Goal: Transaction & Acquisition: Subscribe to service/newsletter

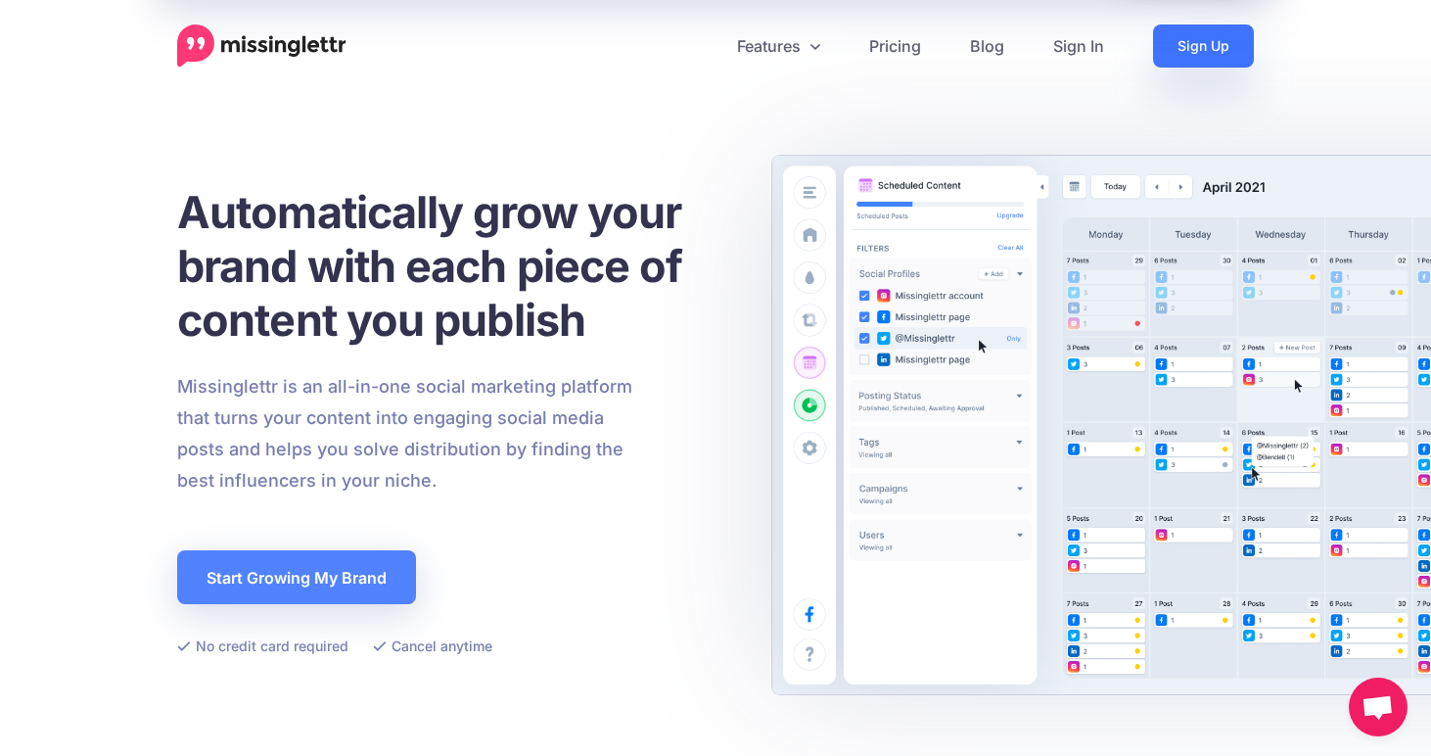
click at [1161, 61] on link "Sign Up" at bounding box center [1203, 45] width 101 height 43
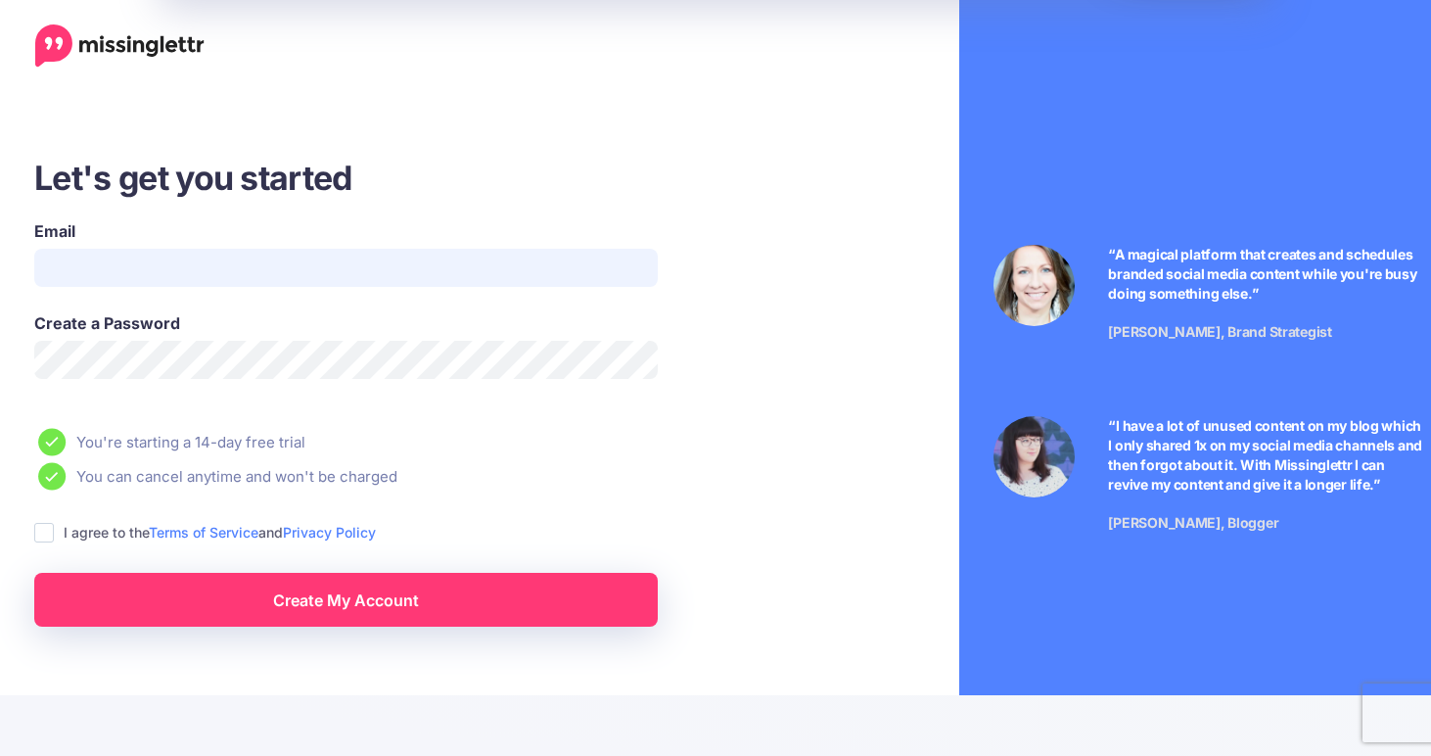
click at [244, 251] on input "Email" at bounding box center [346, 268] width 624 height 38
type input "**********"
click at [170, 339] on div "Create a Password" at bounding box center [346, 345] width 624 height 68
click at [399, 614] on link "Create My Account" at bounding box center [346, 600] width 624 height 54
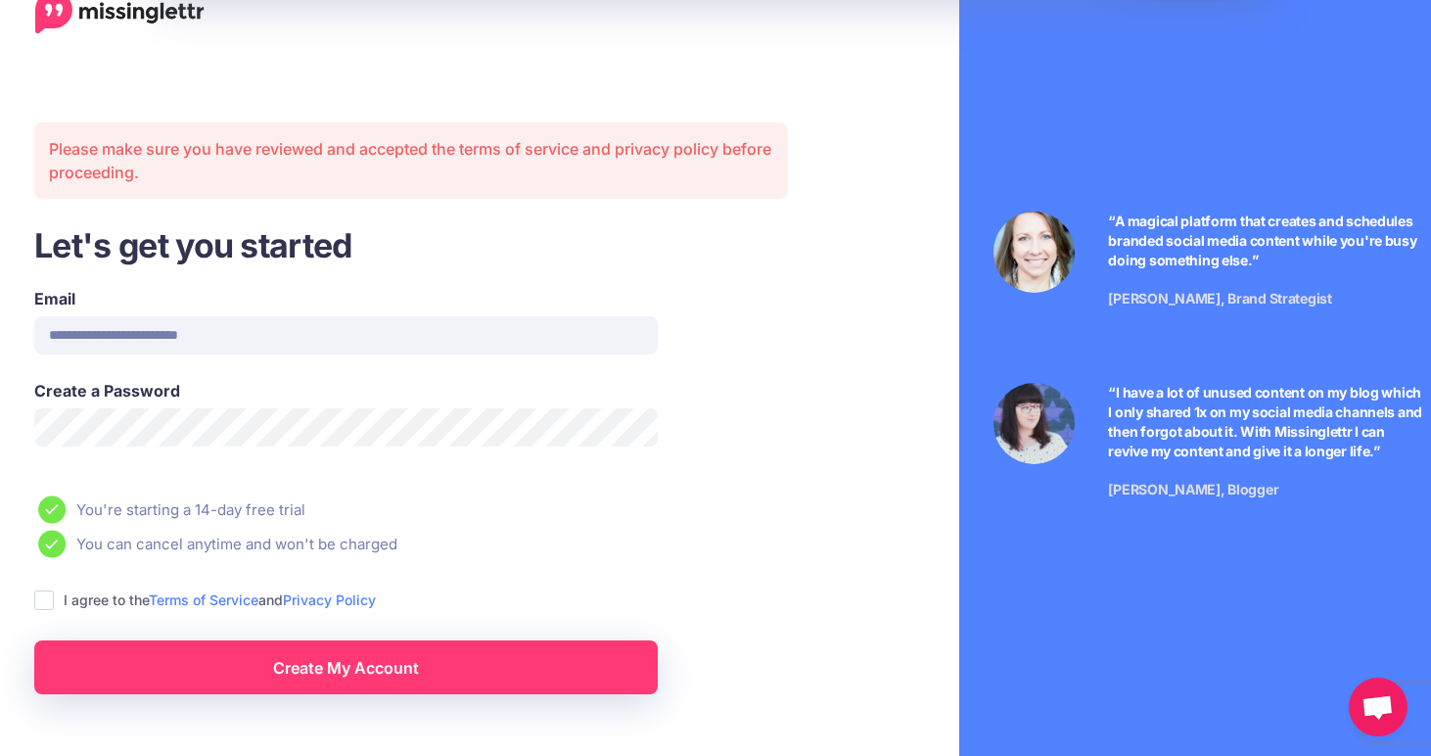
scroll to position [58, 0]
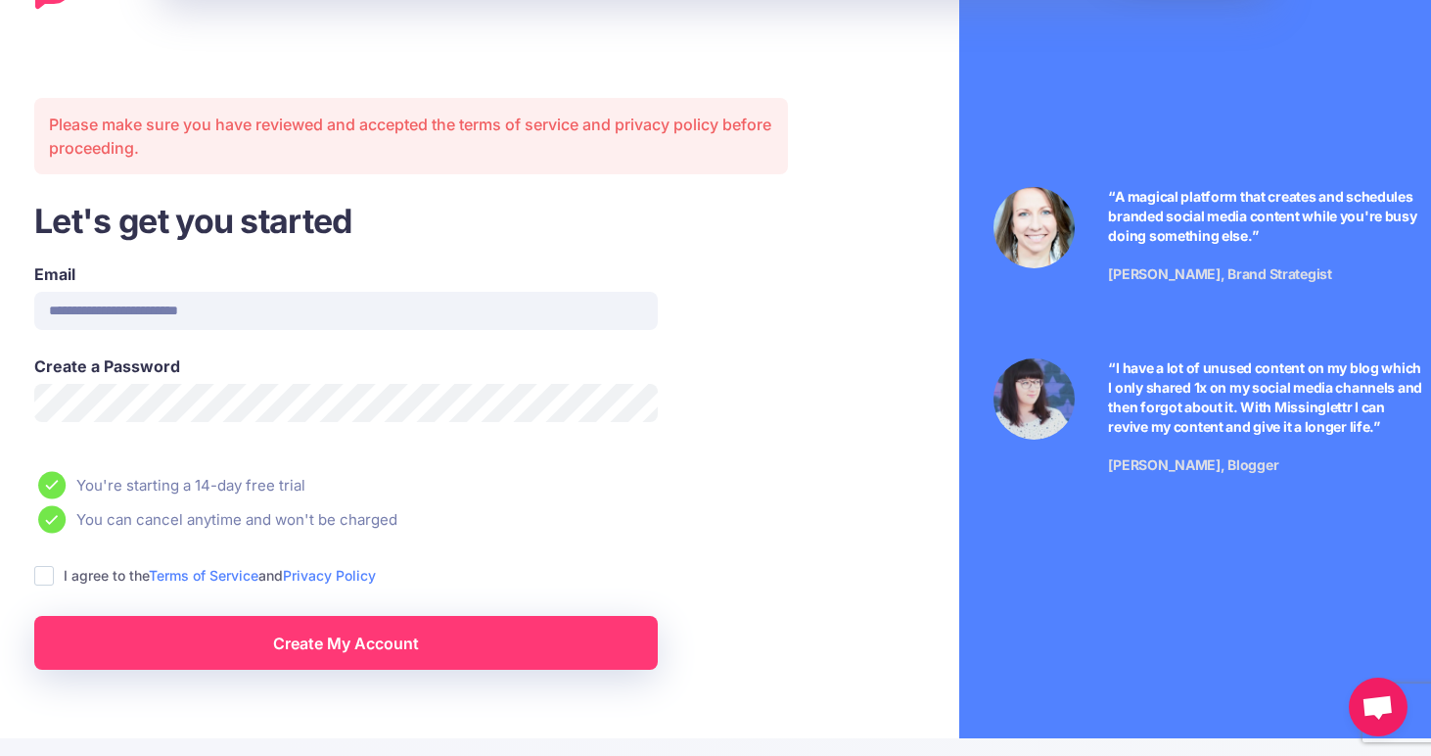
click at [43, 575] on ins at bounding box center [44, 576] width 20 height 20
click at [178, 634] on link "Create My Account" at bounding box center [346, 643] width 624 height 54
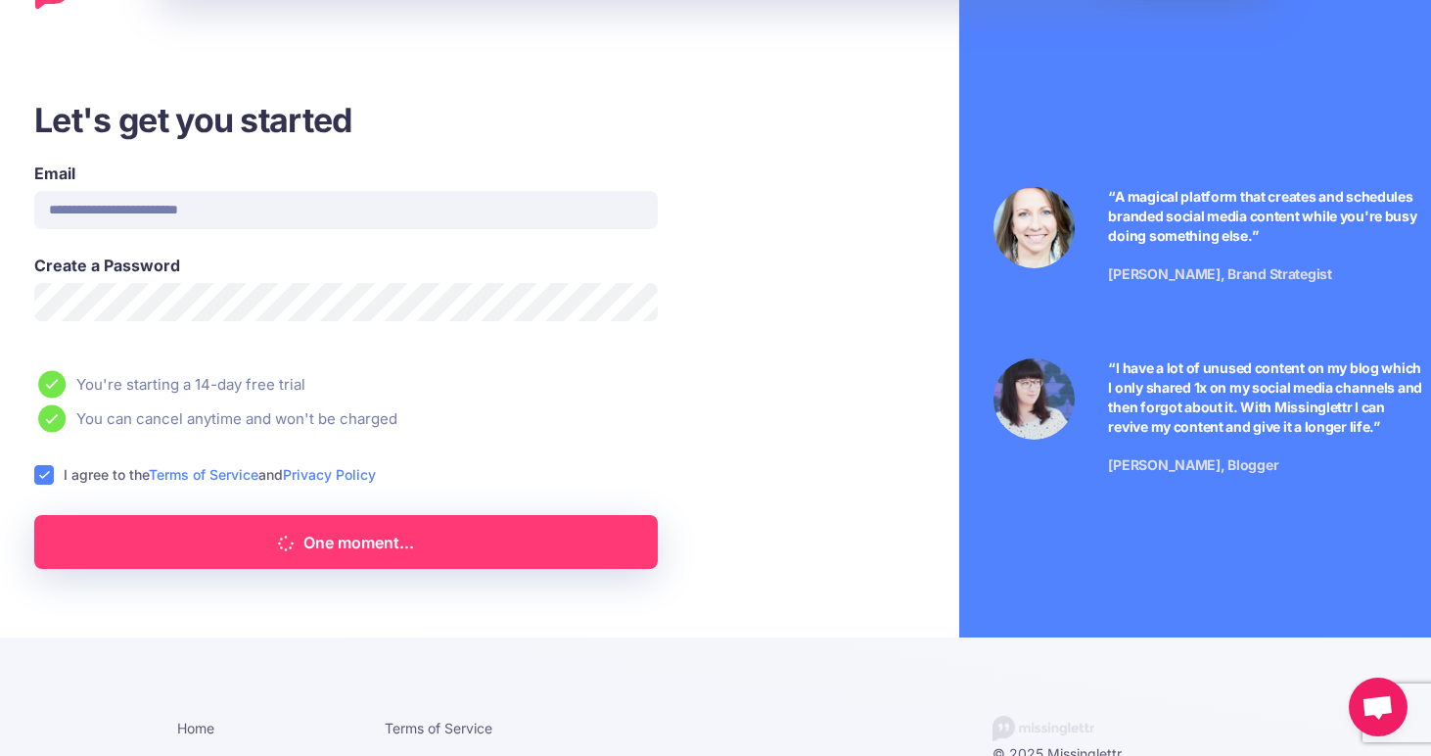
scroll to position [0, 0]
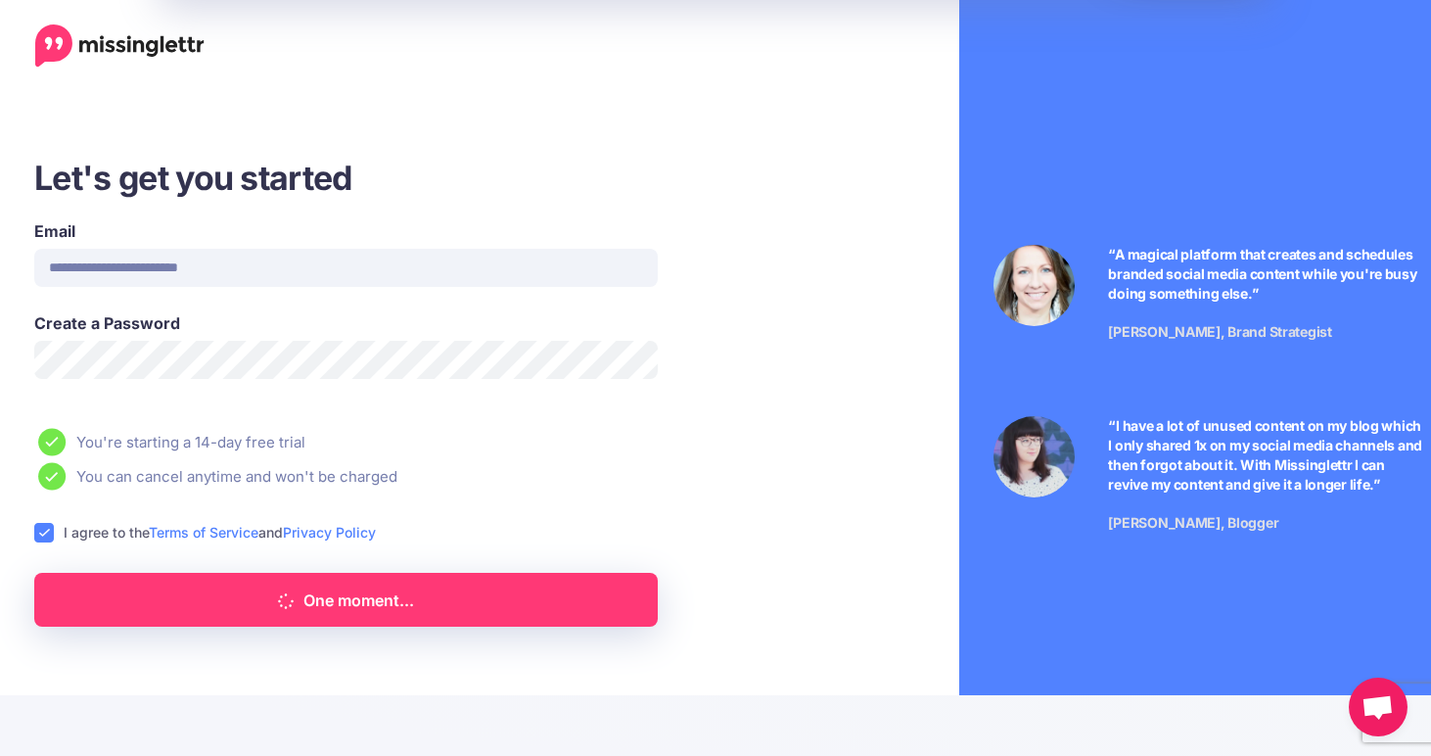
click at [1382, 711] on span "Open chat" at bounding box center [1378, 708] width 32 height 27
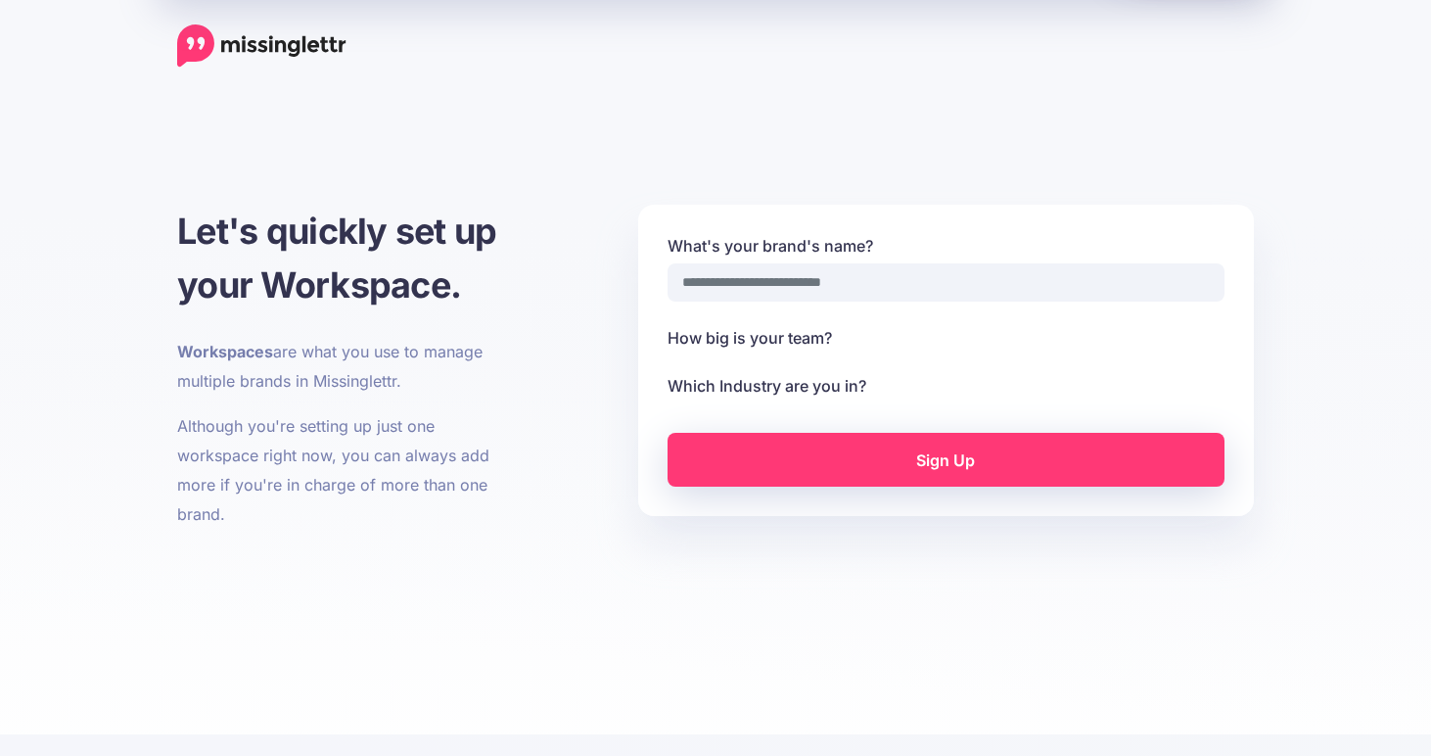
select select
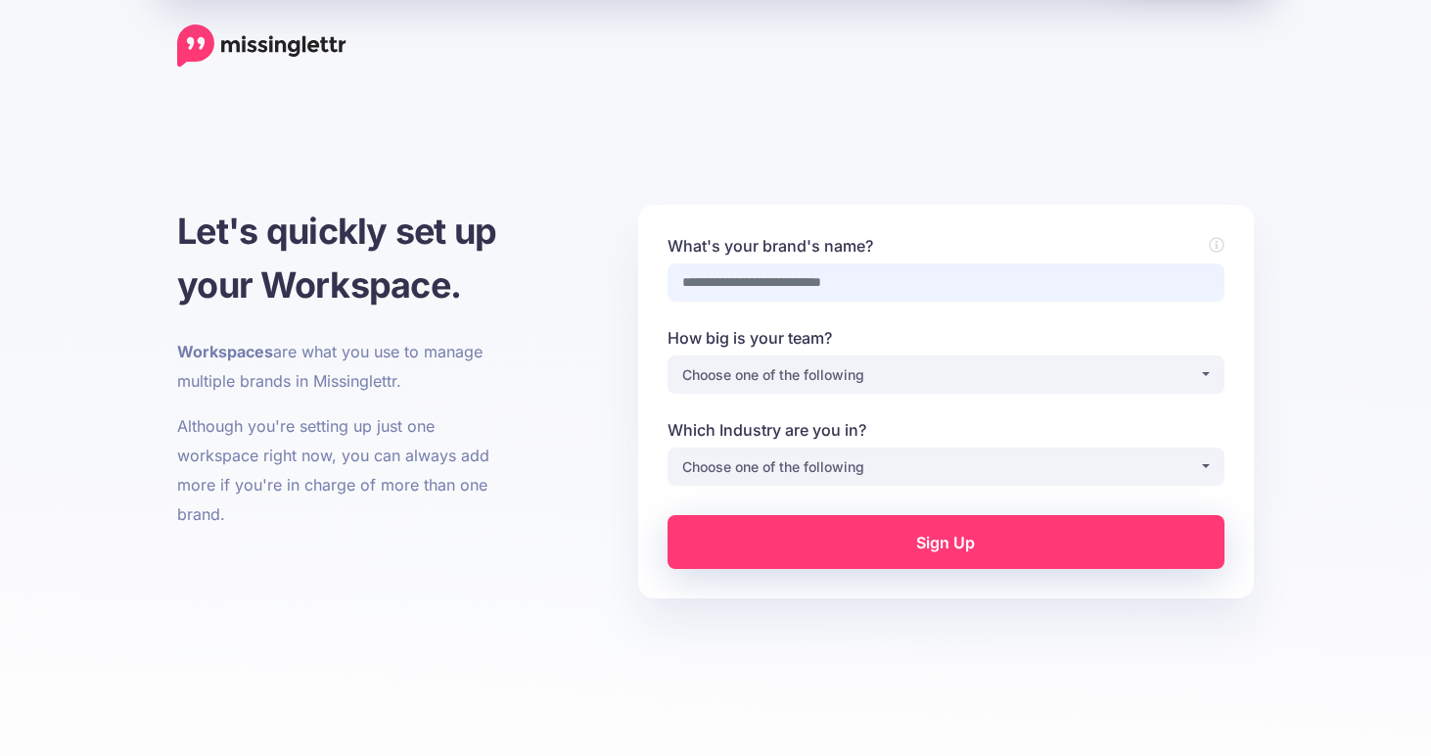
click at [850, 271] on input "What's your brand's name?" at bounding box center [946, 282] width 557 height 38
type input "*"
type input "****"
click at [1067, 368] on div "Choose one of the following" at bounding box center [940, 374] width 517 height 23
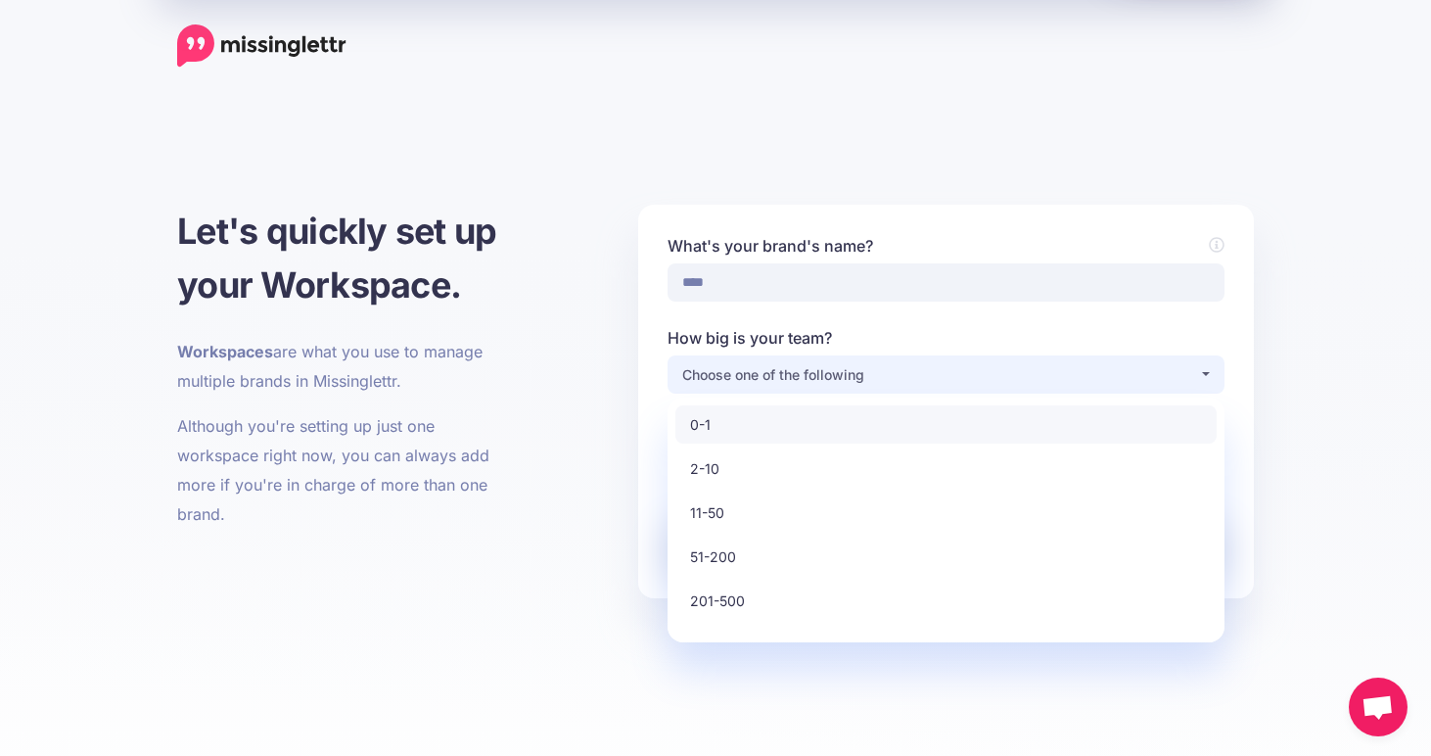
click at [888, 414] on link "0-1" at bounding box center [946, 424] width 541 height 38
select select "*"
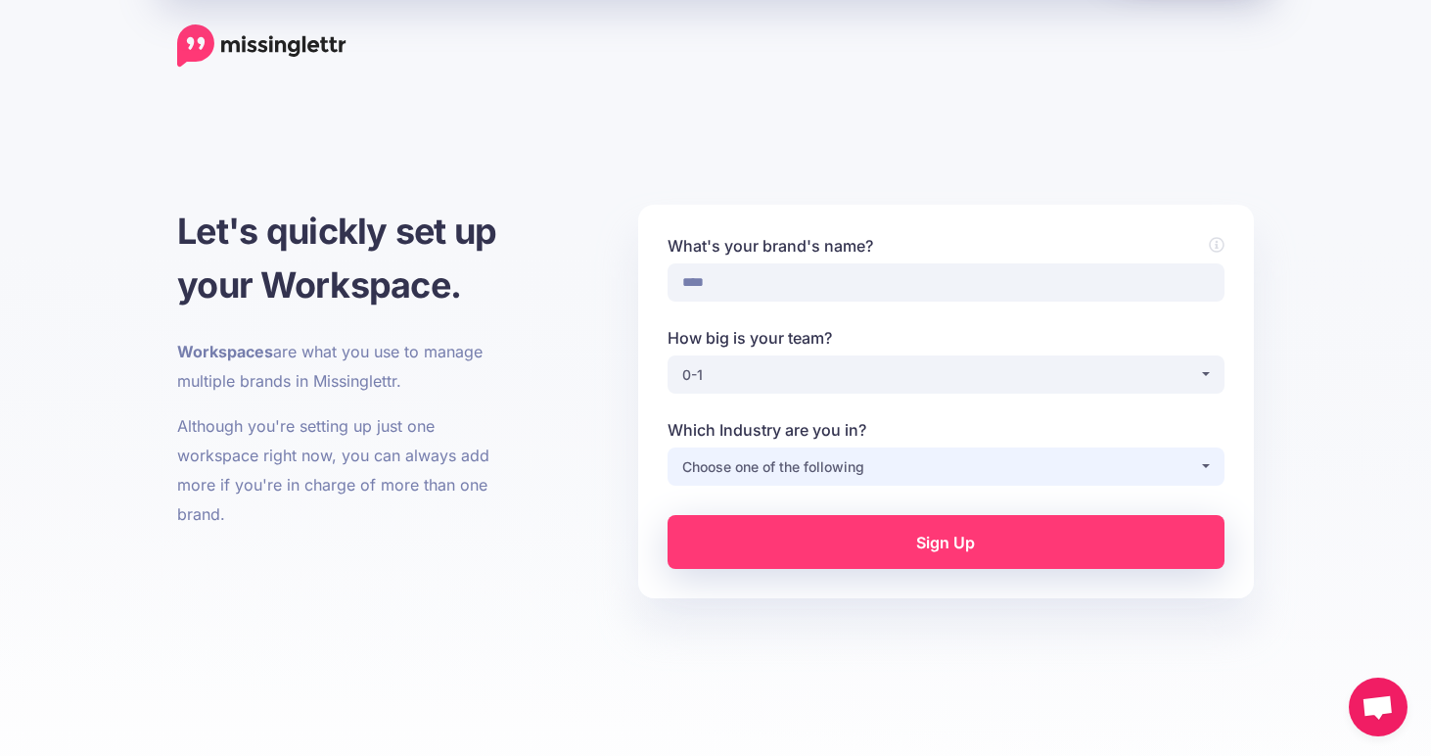
click at [856, 461] on div "Choose one of the following" at bounding box center [940, 466] width 517 height 23
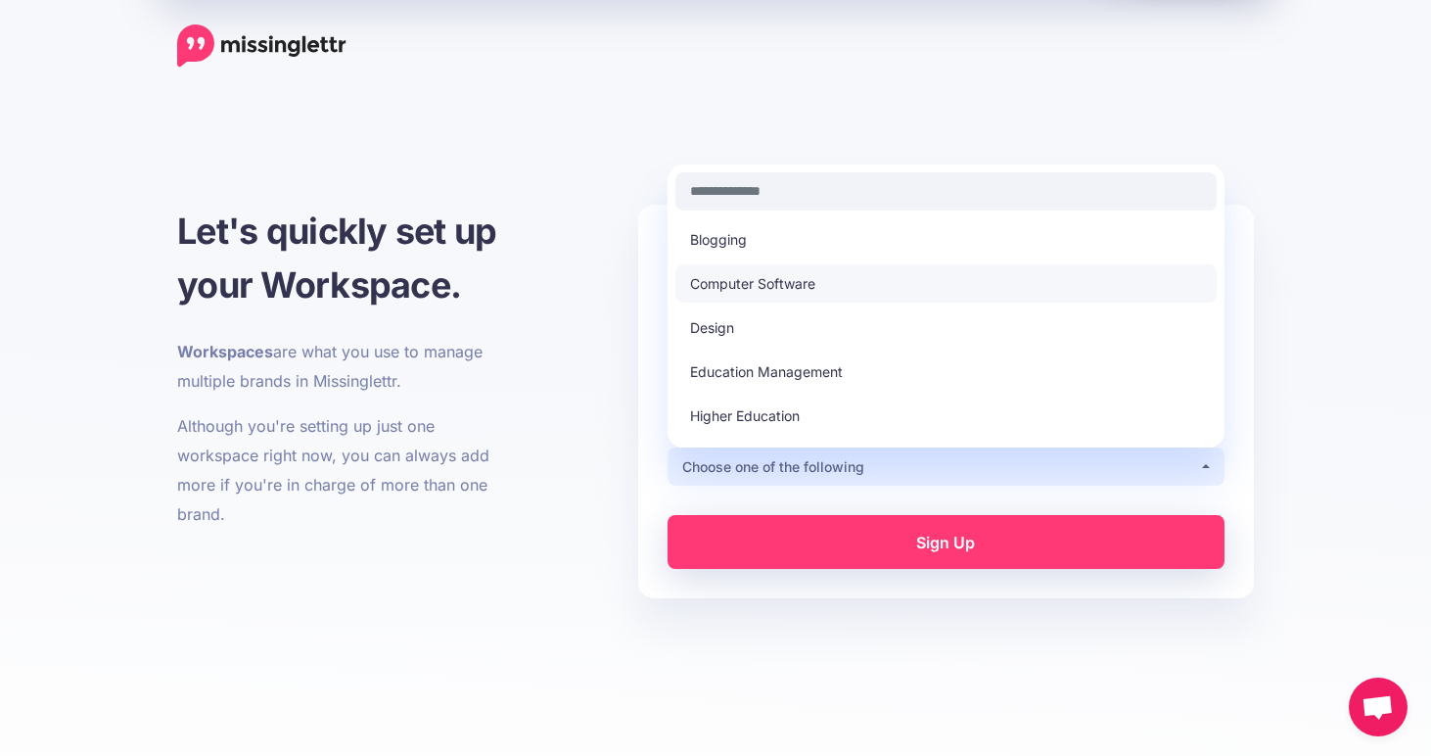
click at [791, 270] on link "Computer Software" at bounding box center [946, 283] width 541 height 38
select select "**********"
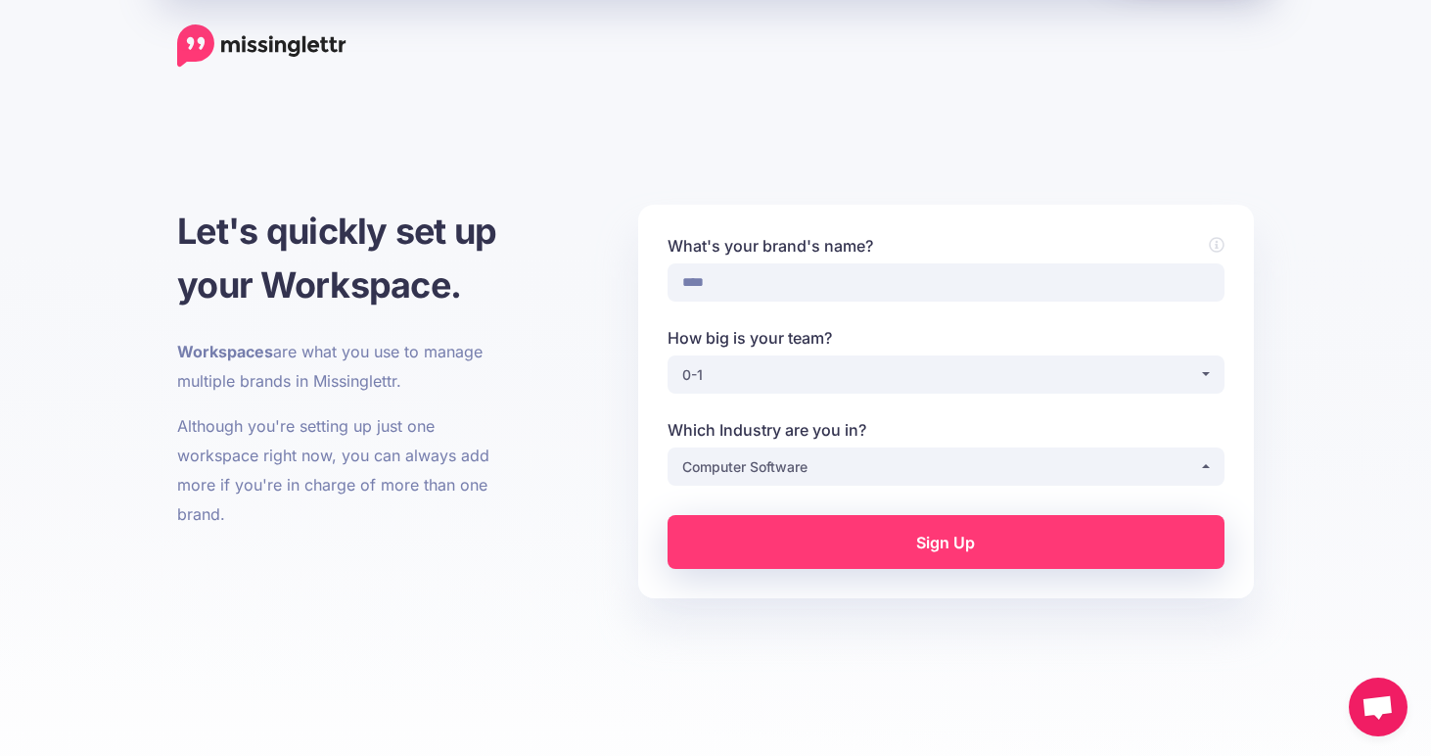
click at [808, 555] on link "Sign Up" at bounding box center [946, 542] width 557 height 54
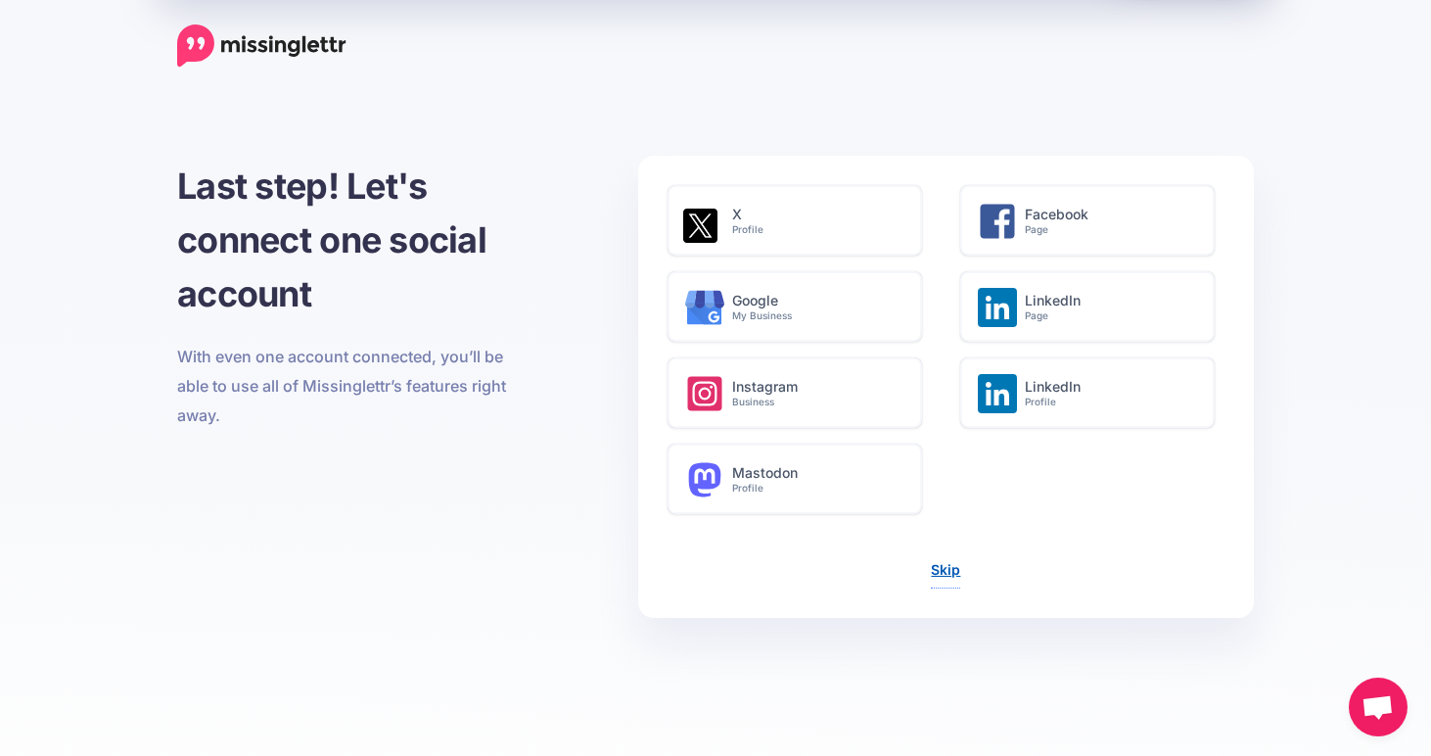
click at [942, 562] on link "Skip" at bounding box center [945, 569] width 29 height 17
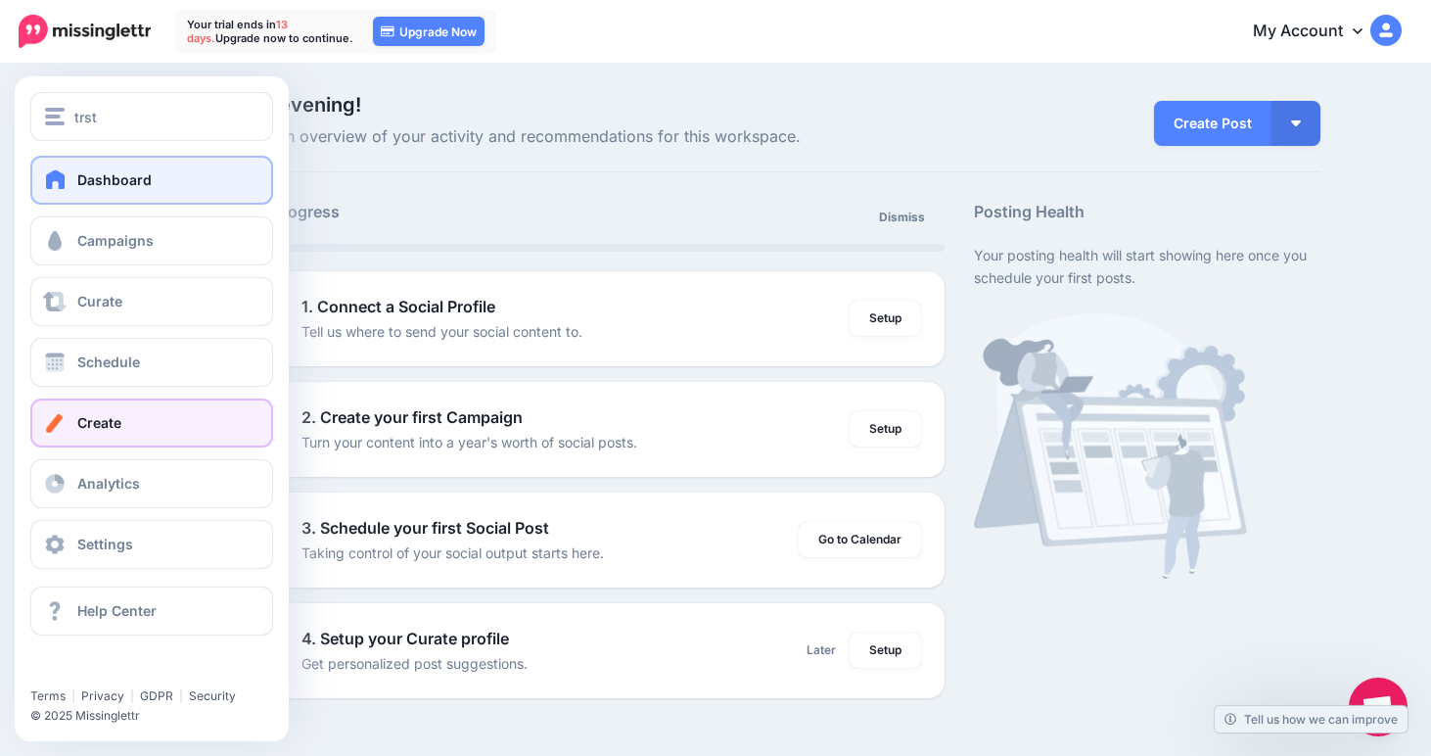
click at [220, 417] on link "Create" at bounding box center [151, 422] width 243 height 49
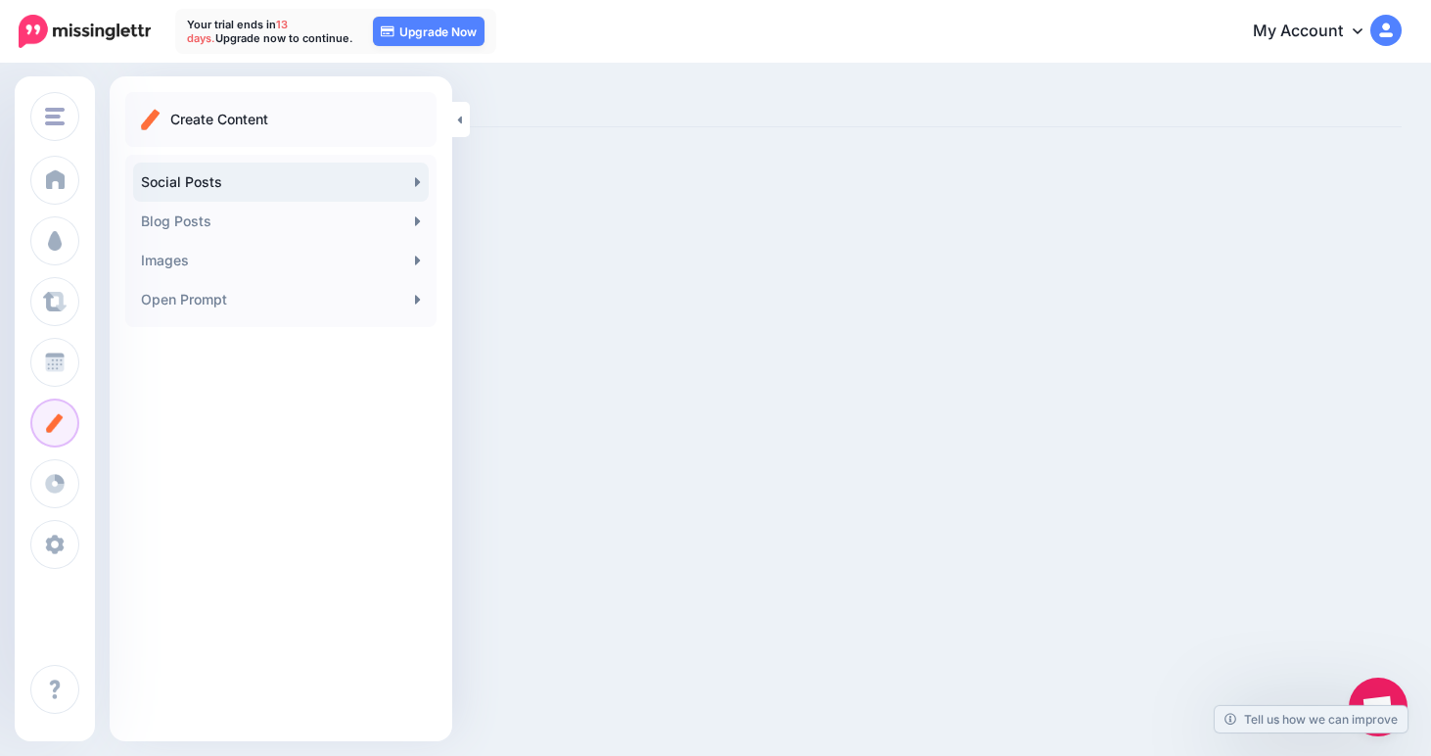
click at [328, 183] on link "Social Posts" at bounding box center [281, 182] width 296 height 39
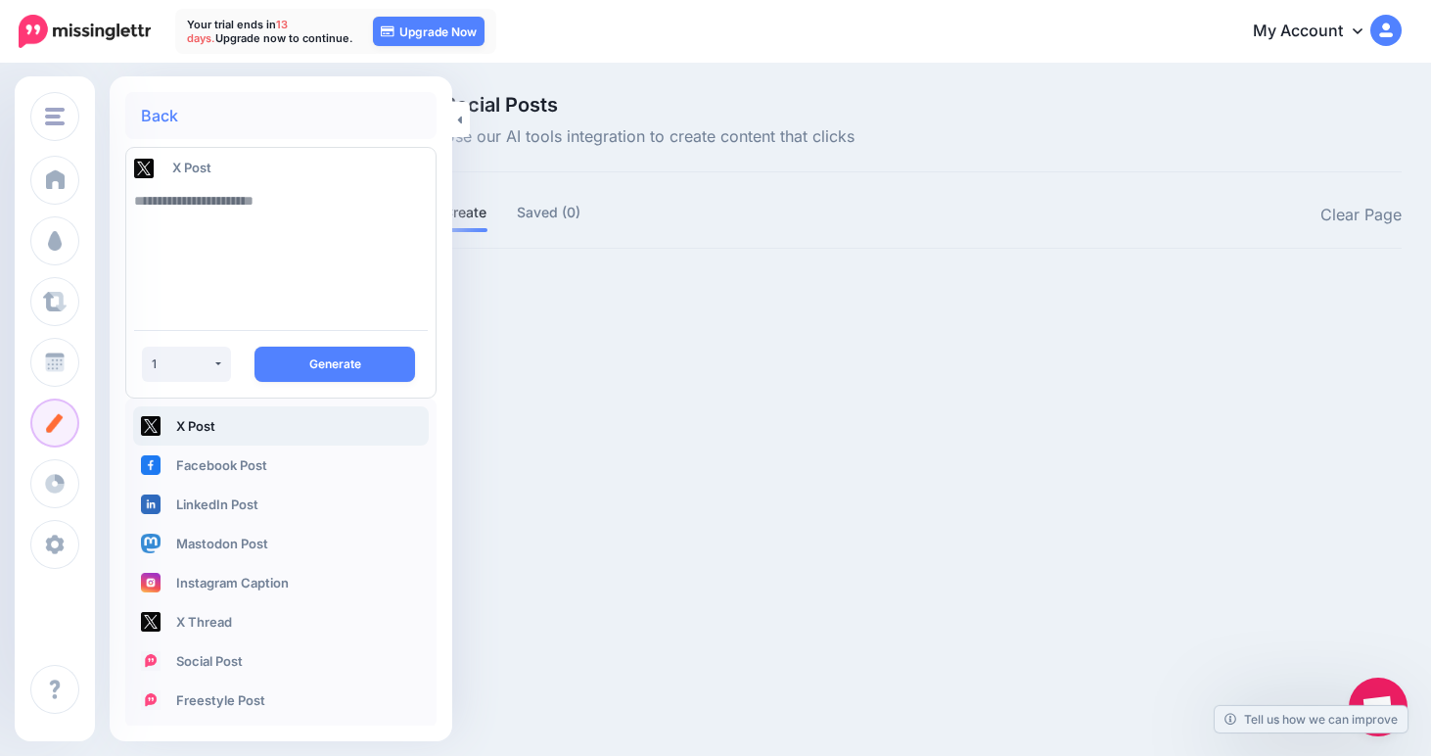
click at [287, 438] on link "X Post" at bounding box center [281, 425] width 296 height 39
click at [357, 374] on button "Generate" at bounding box center [335, 364] width 161 height 35
click at [278, 238] on textarea at bounding box center [281, 247] width 294 height 133
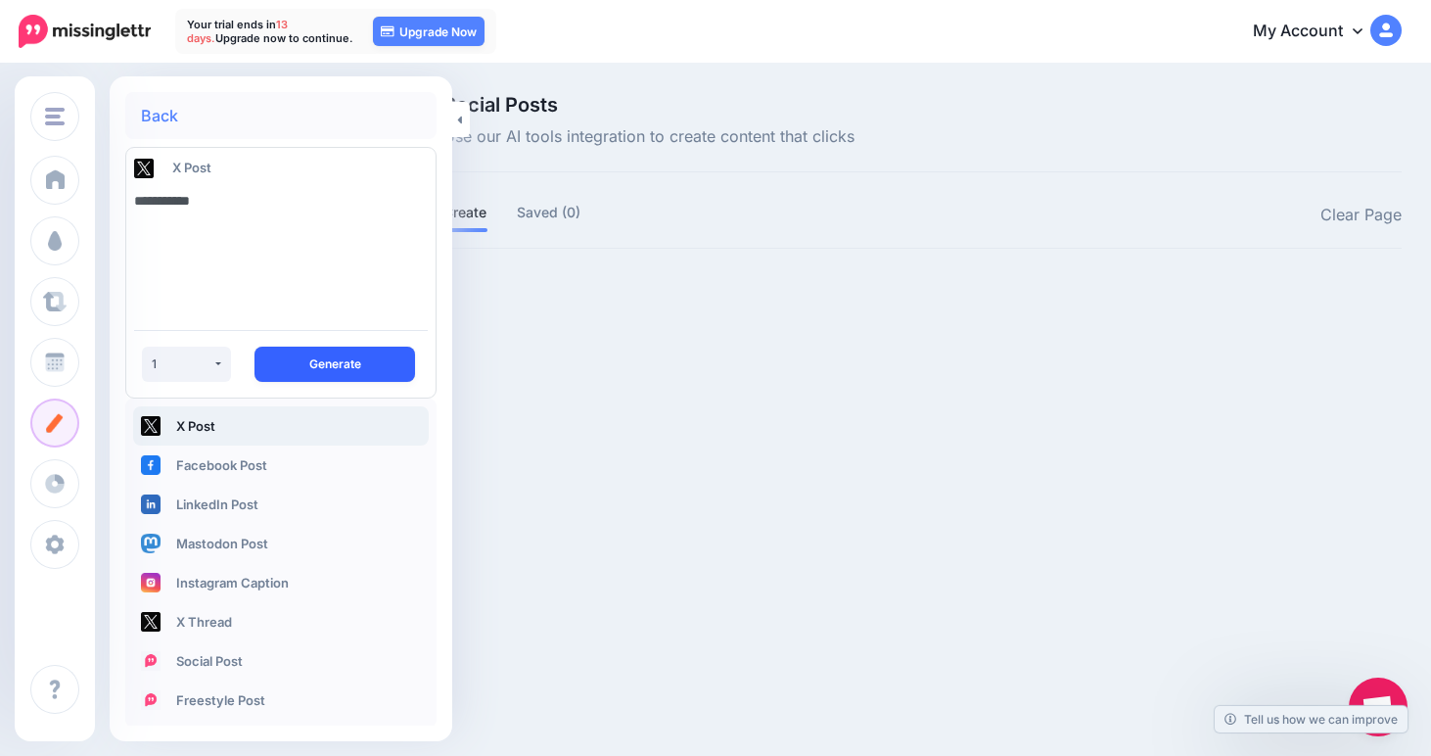
type textarea "**********"
click at [342, 363] on button "Generate" at bounding box center [335, 364] width 161 height 35
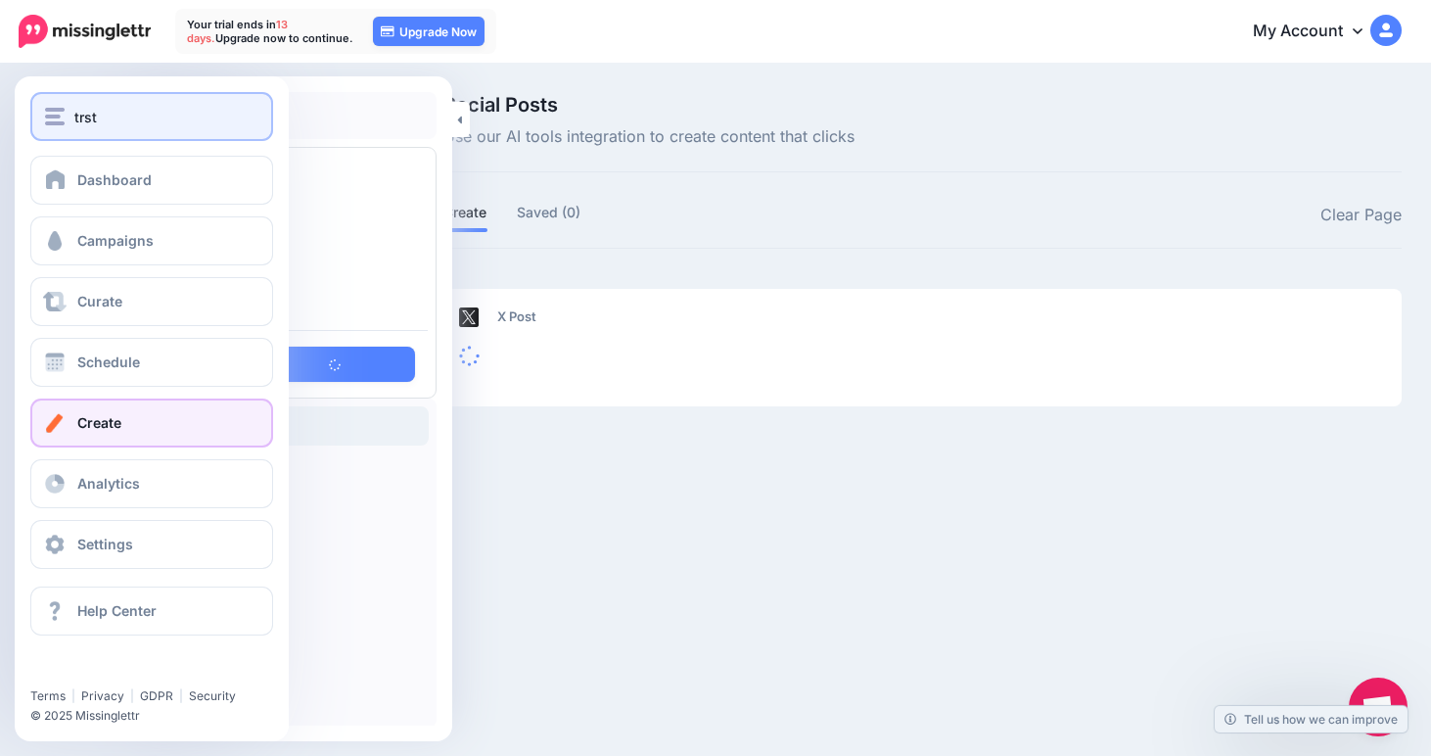
click at [43, 116] on button "trst" at bounding box center [151, 116] width 243 height 49
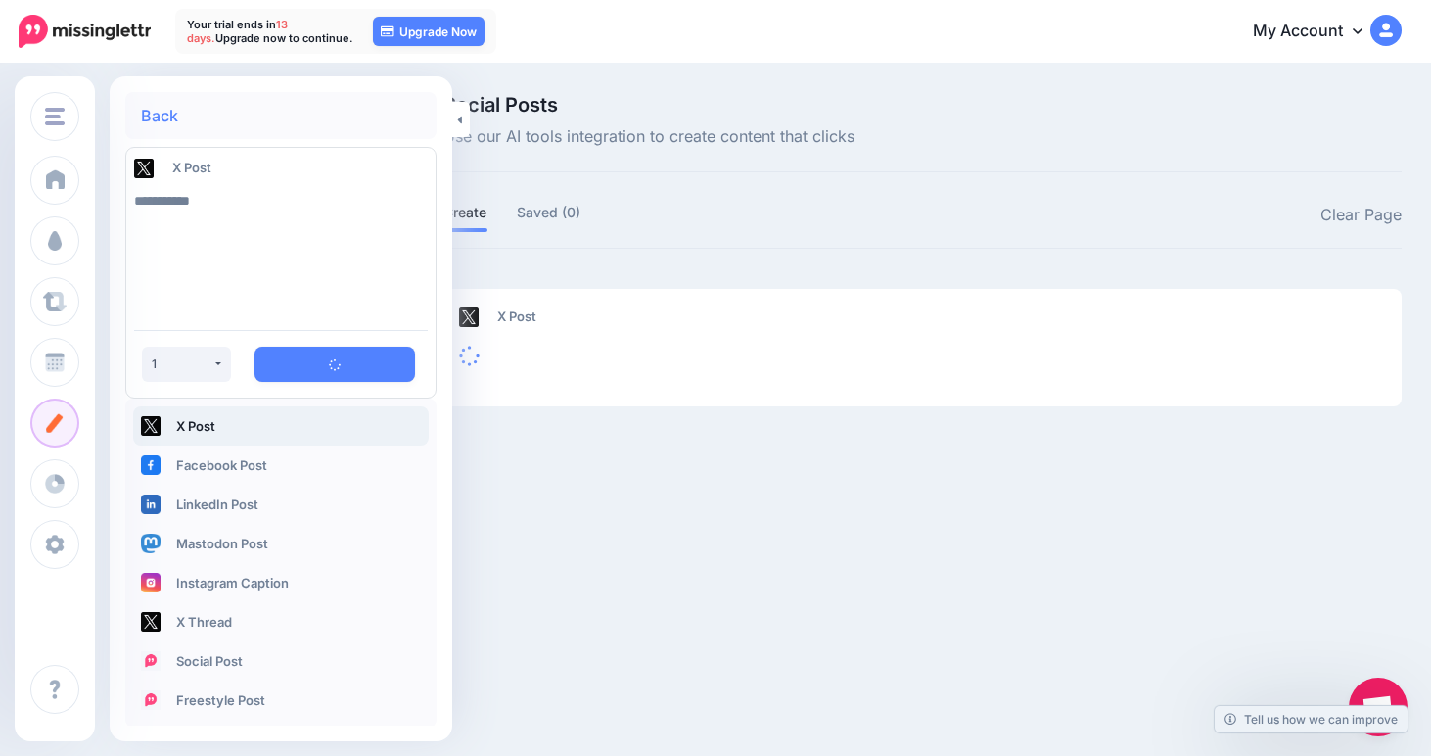
click at [649, 212] on ul "Create Saved (0)" at bounding box center [684, 216] width 480 height 32
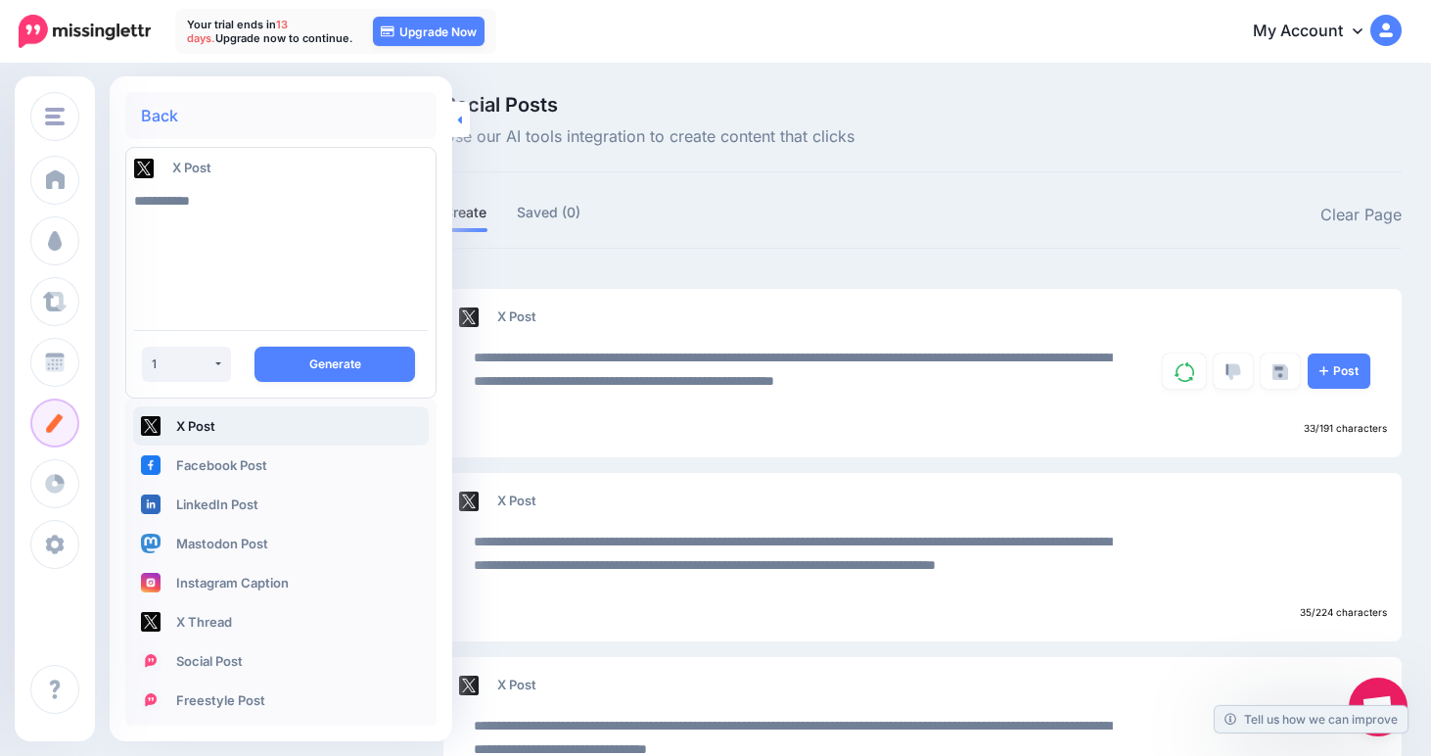
click at [465, 127] on link at bounding box center [461, 119] width 18 height 35
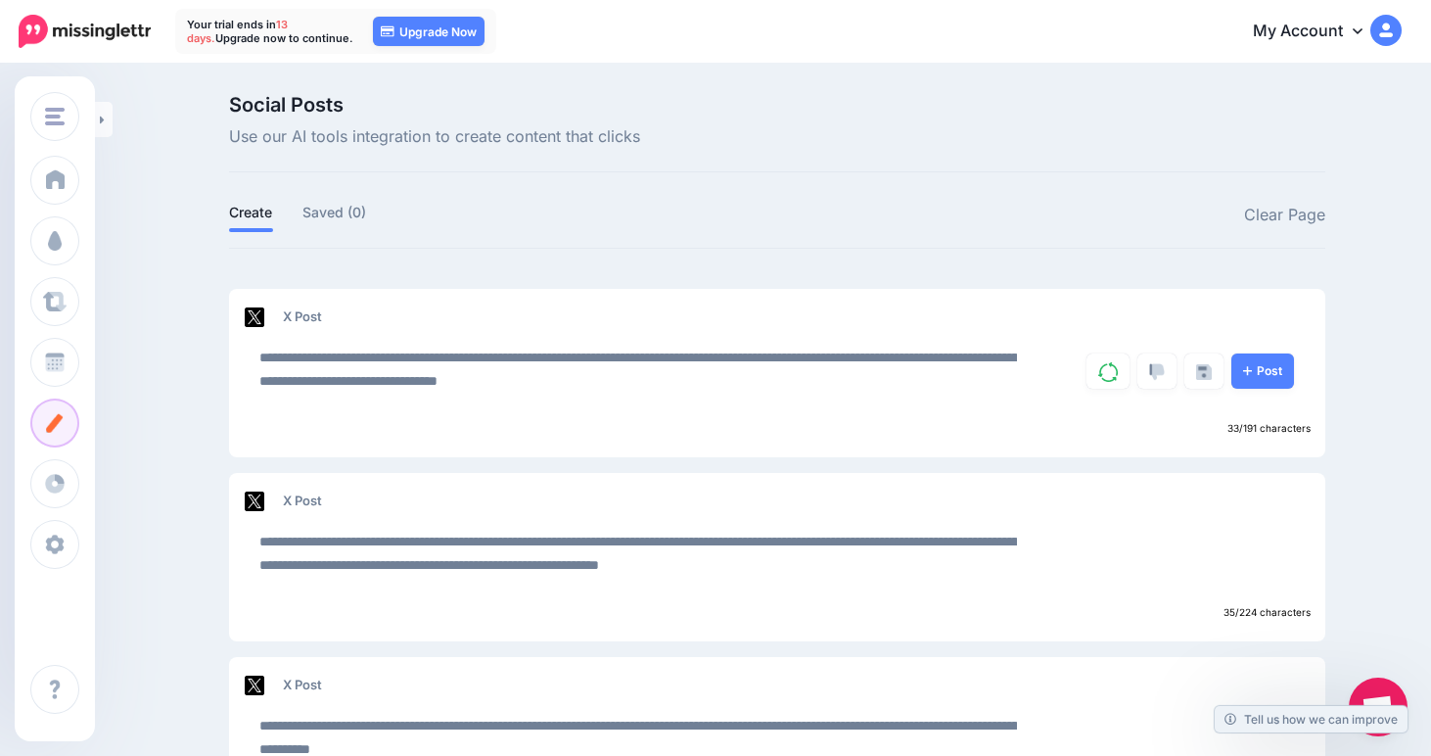
scroll to position [116, 0]
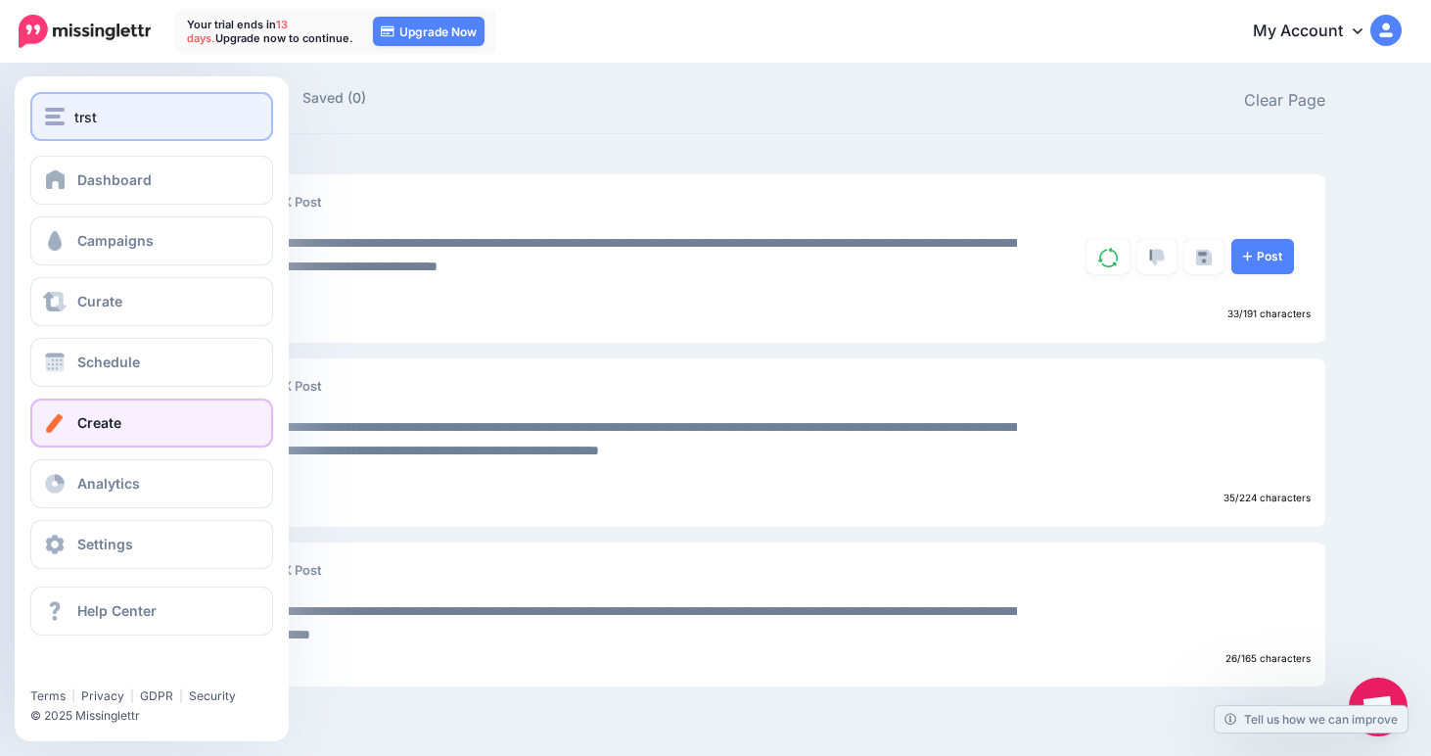
click at [70, 128] on button "trst" at bounding box center [151, 116] width 243 height 49
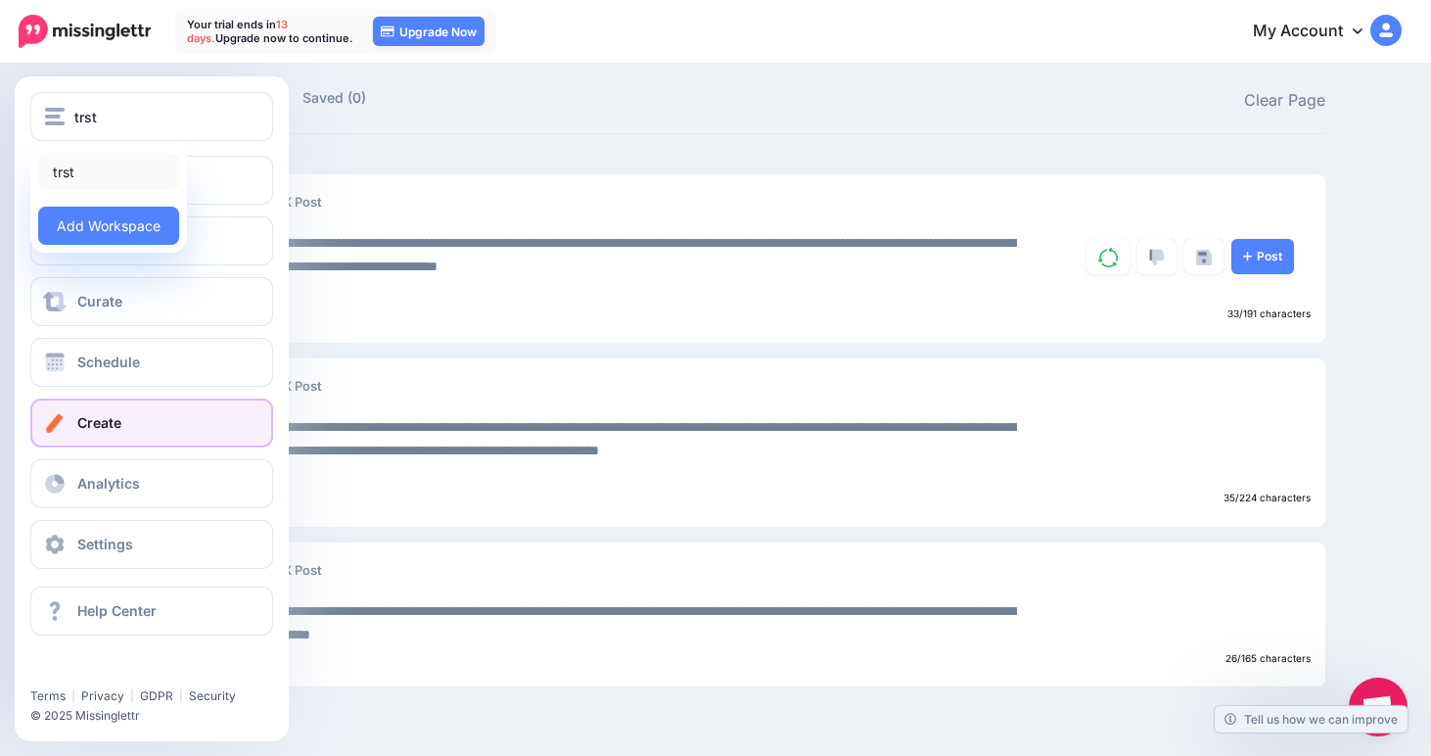
click at [141, 162] on link "trst" at bounding box center [108, 172] width 141 height 38
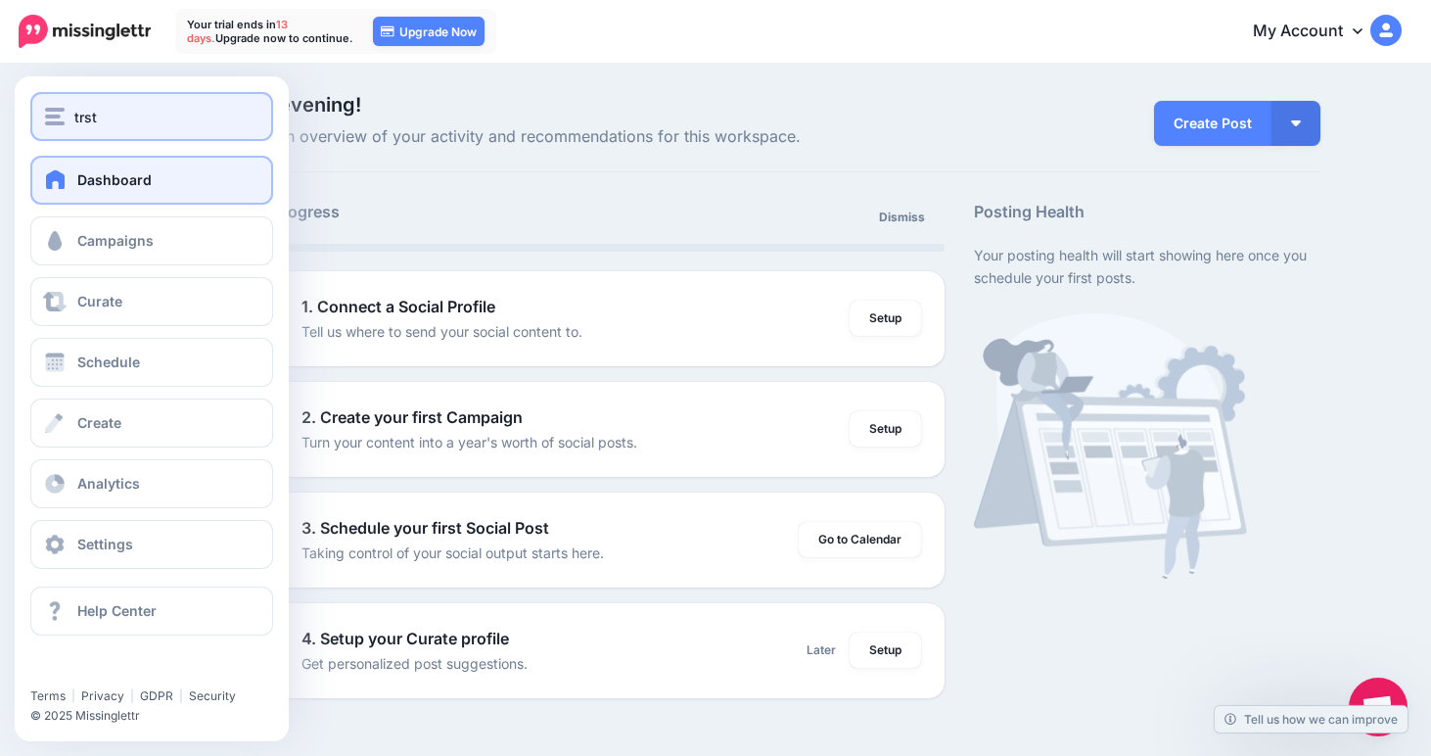
click at [54, 115] on img "button" at bounding box center [55, 117] width 20 height 18
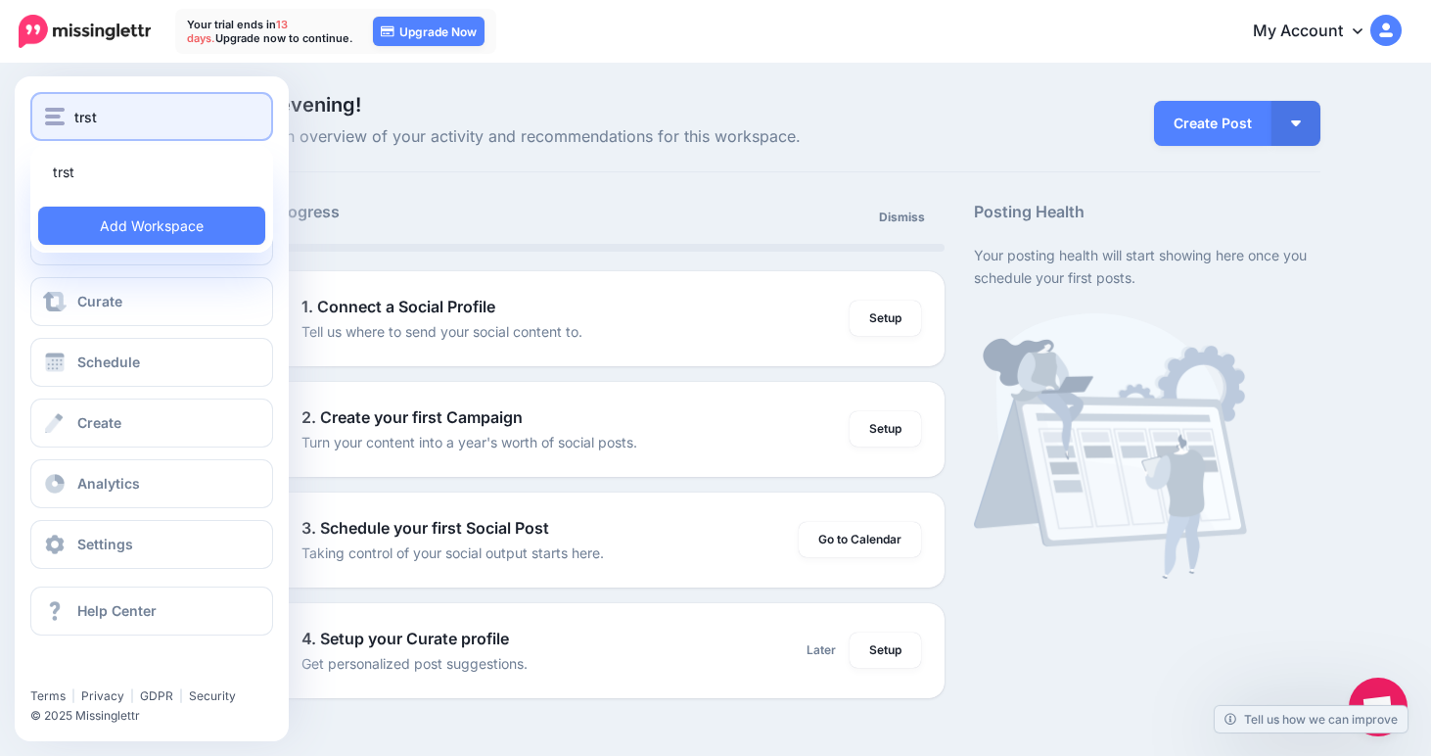
click at [213, 117] on div "trst" at bounding box center [151, 117] width 213 height 23
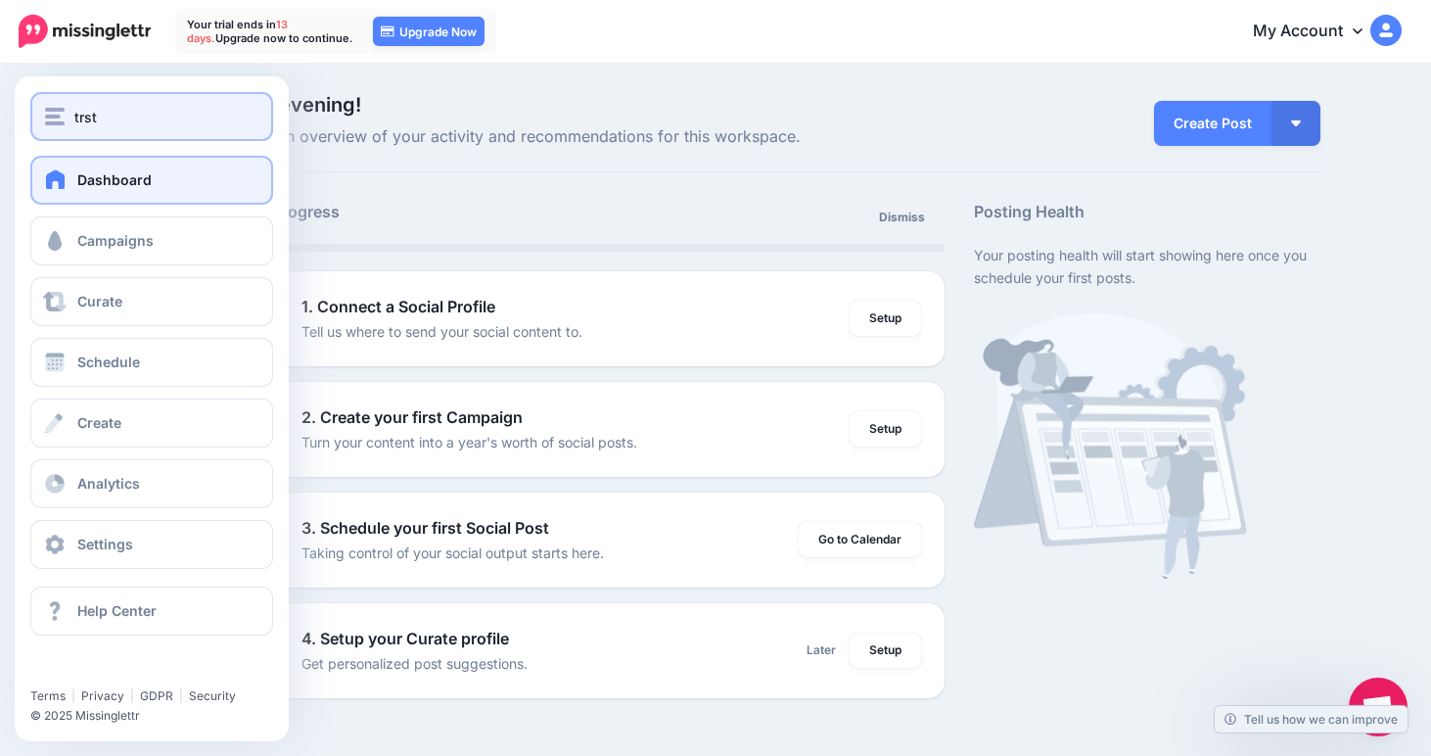
click at [54, 122] on img "button" at bounding box center [55, 117] width 20 height 18
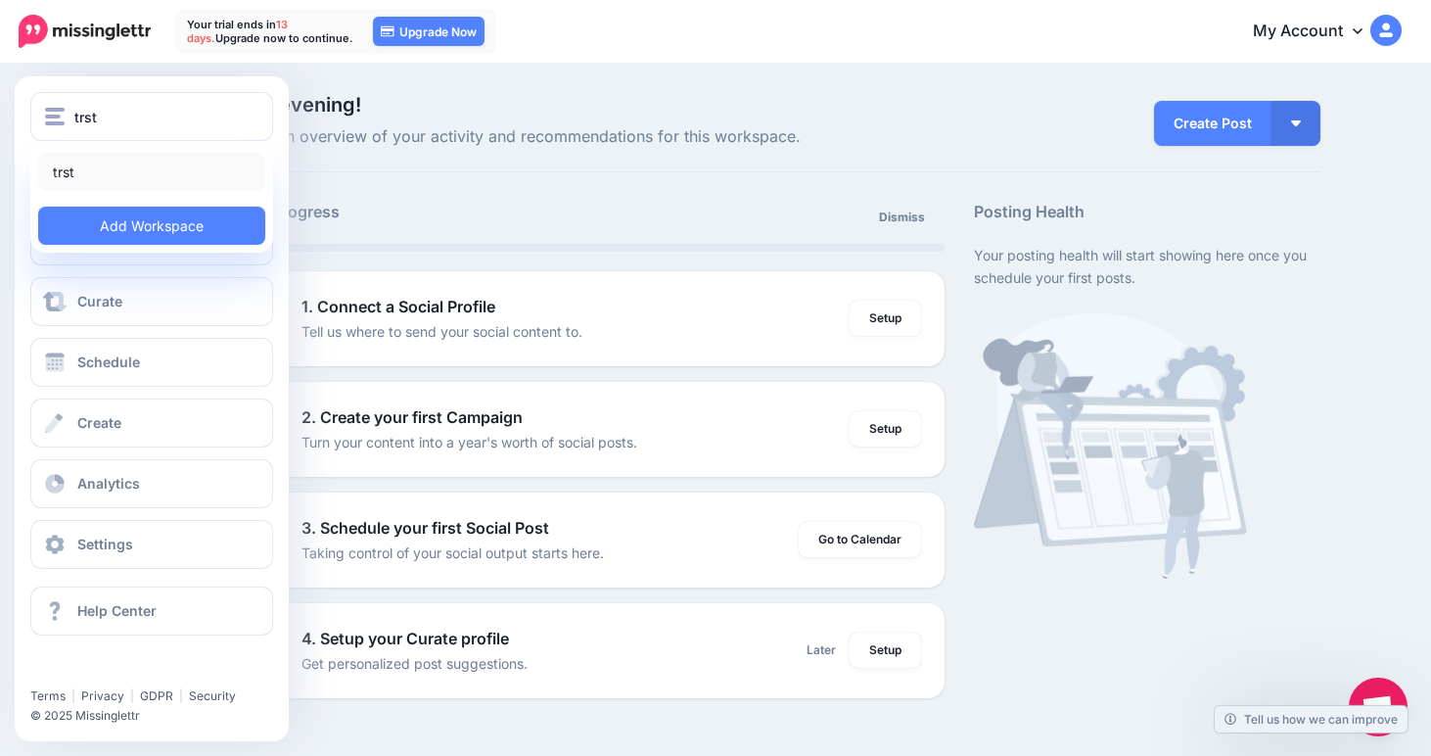
click at [172, 173] on link "trst" at bounding box center [151, 172] width 227 height 38
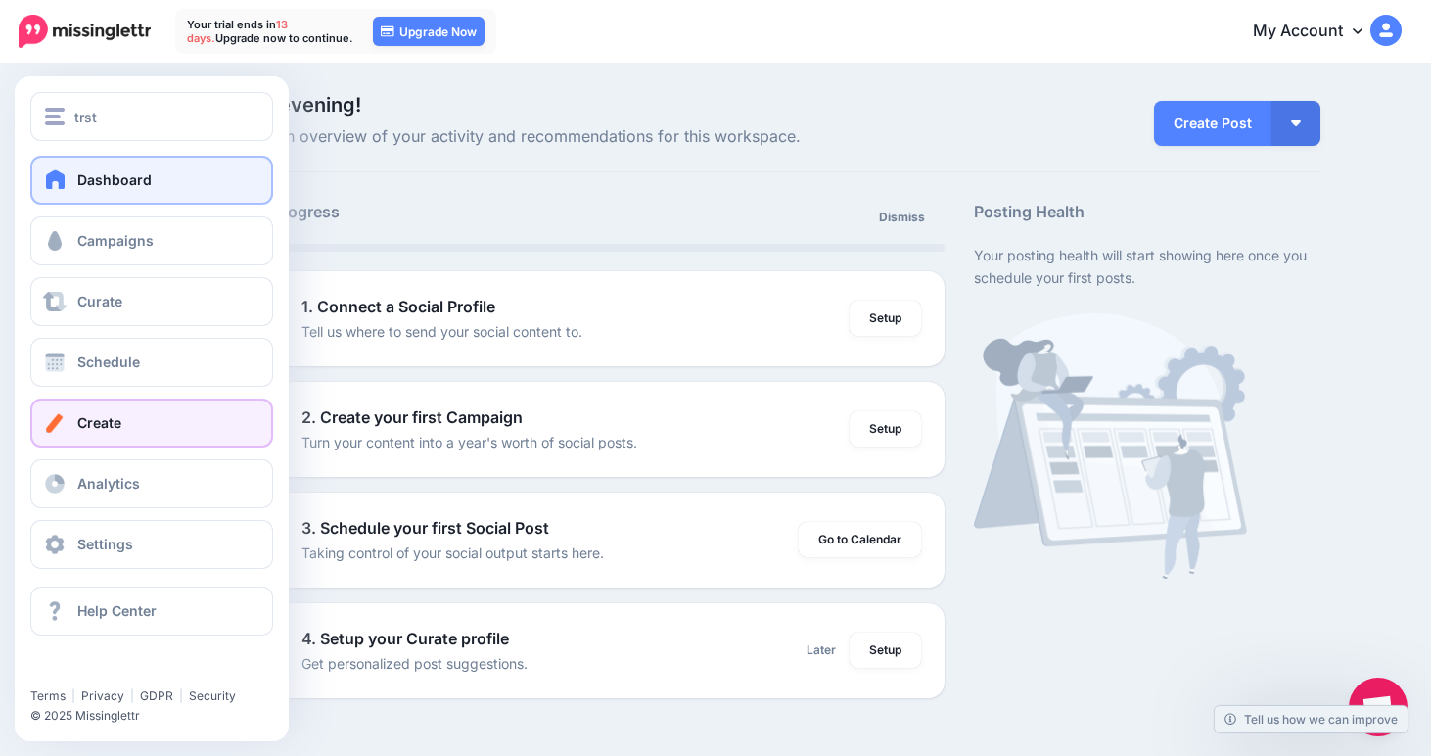
click at [190, 417] on link "Create" at bounding box center [151, 422] width 243 height 49
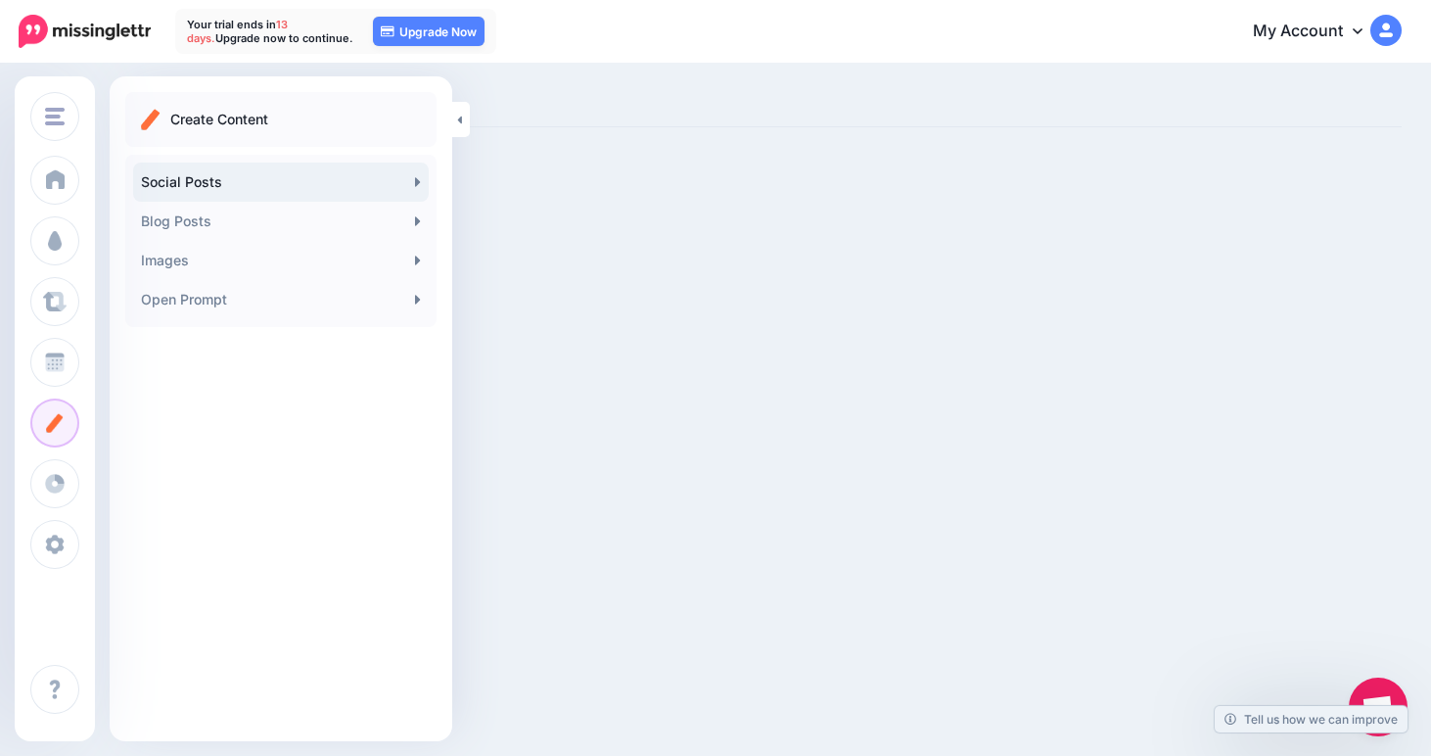
click at [367, 184] on link "Social Posts" at bounding box center [281, 182] width 296 height 39
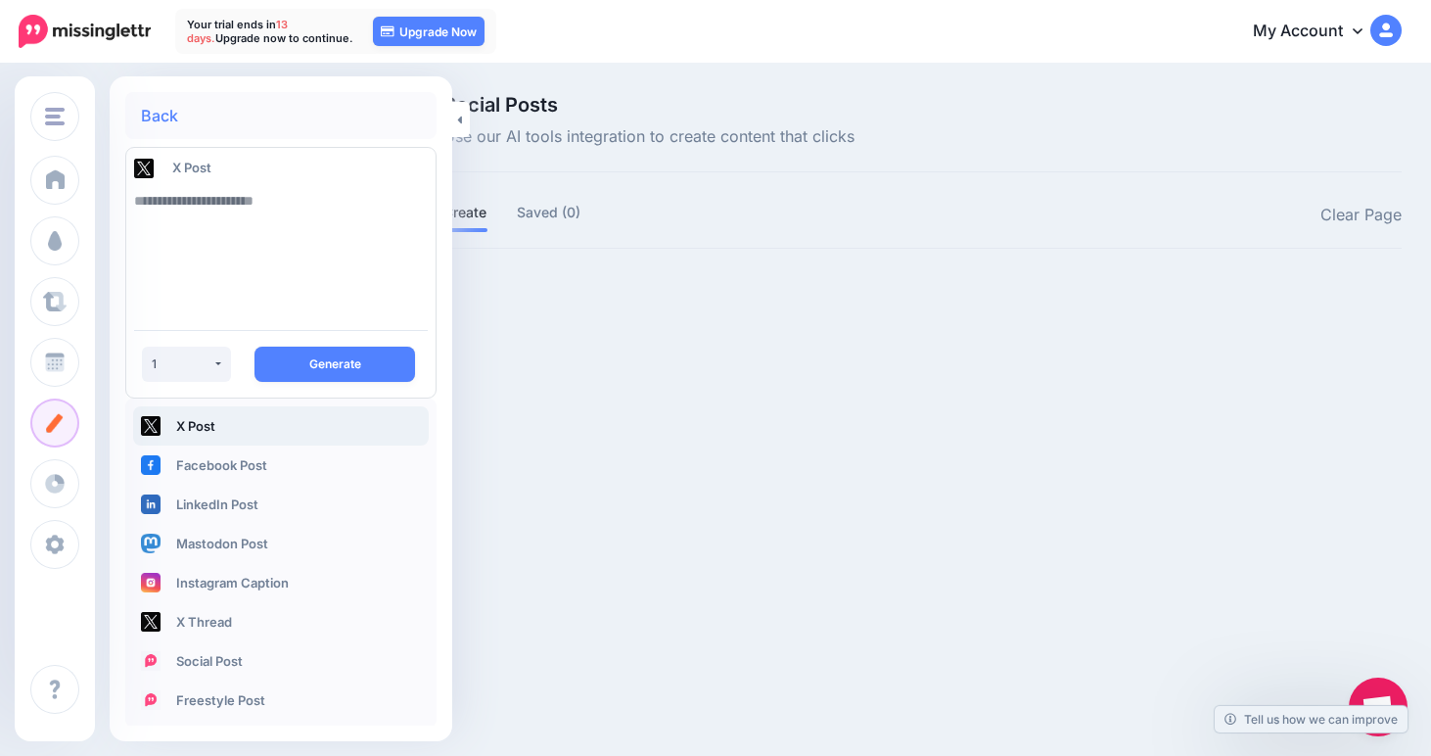
click at [541, 457] on div "trst trst Add Workspace Dashboard Campaigns Curate Schedule Create Analytics Se…" at bounding box center [715, 378] width 1431 height 756
click at [772, 351] on div "trst trst Add Workspace Dashboard Campaigns Curate Schedule Create Analytics Se…" at bounding box center [715, 378] width 1431 height 756
click at [458, 117] on icon at bounding box center [459, 120] width 5 height 13
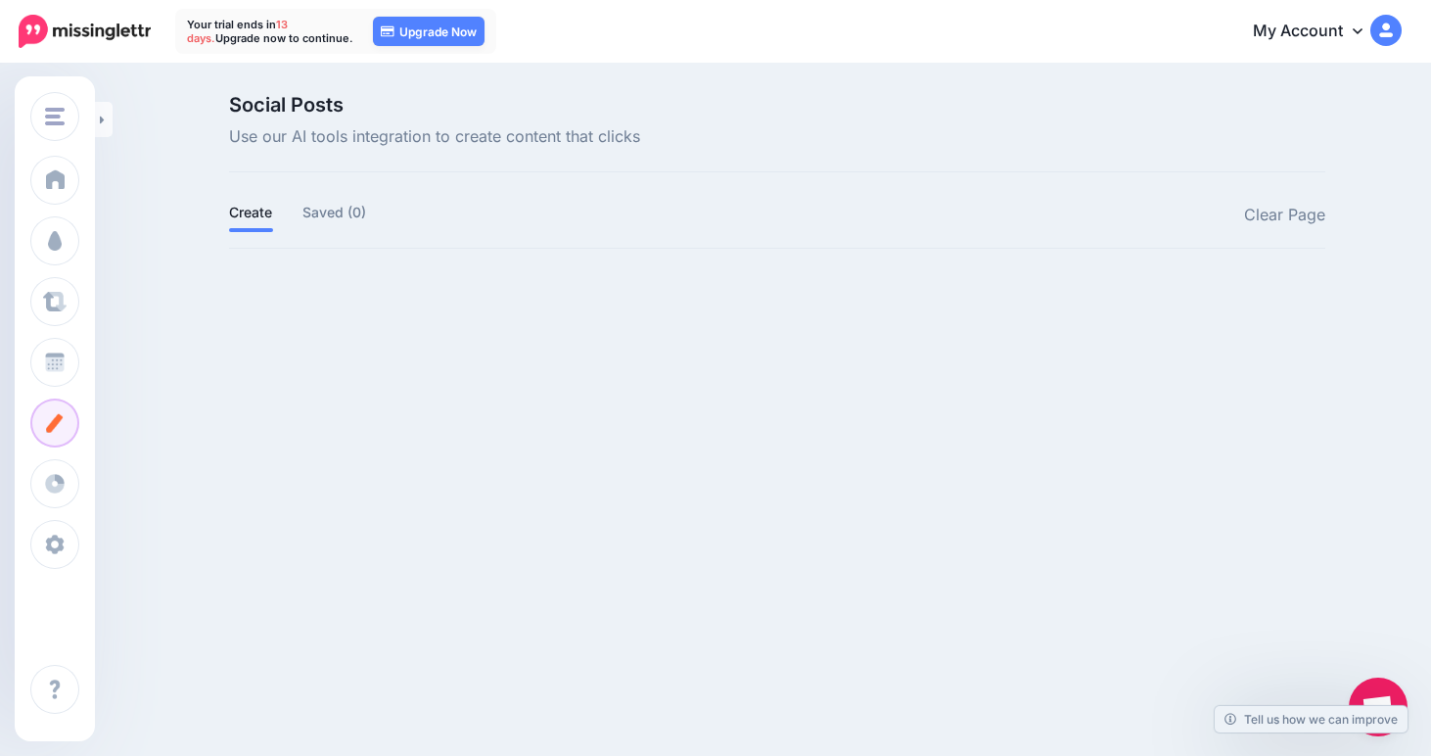
click at [111, 19] on img at bounding box center [85, 31] width 132 height 33
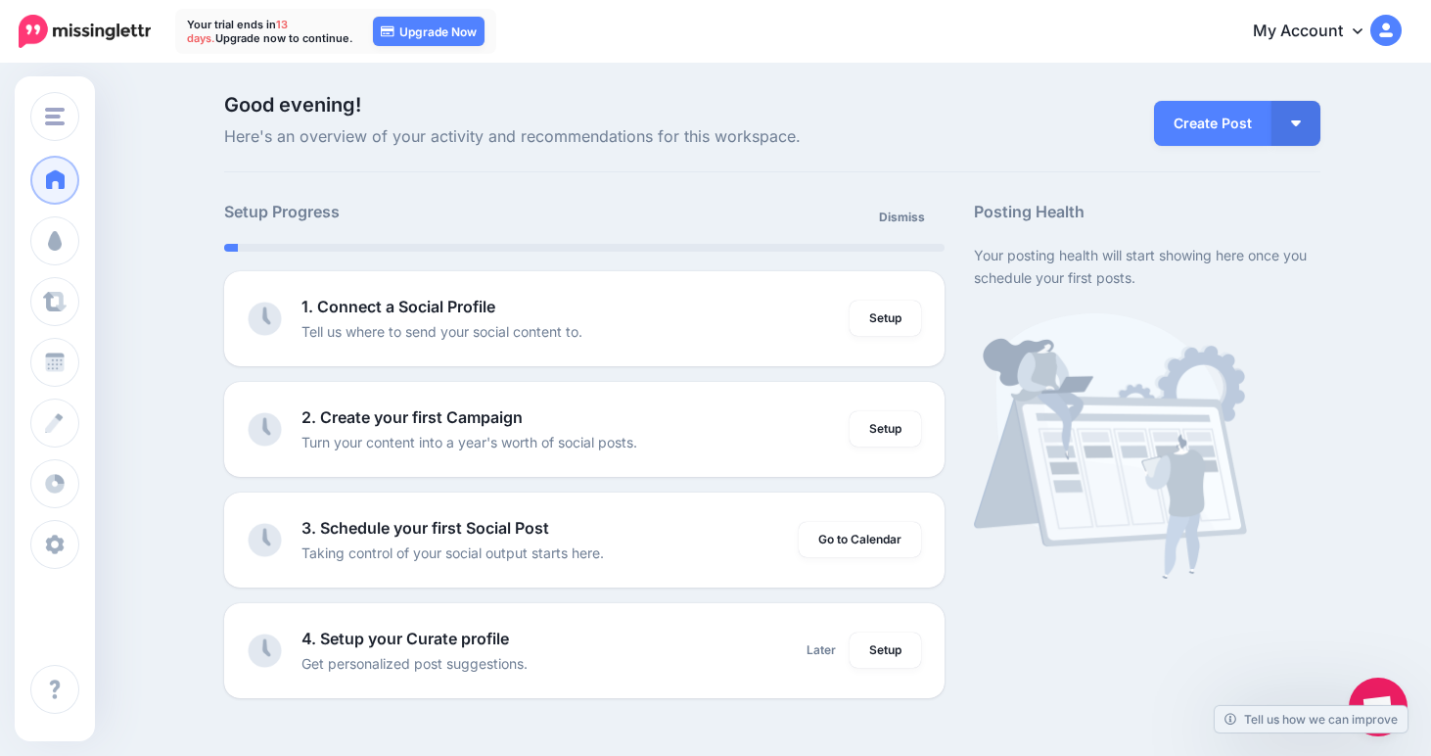
click at [1318, 32] on link "My Account" at bounding box center [1318, 32] width 168 height 48
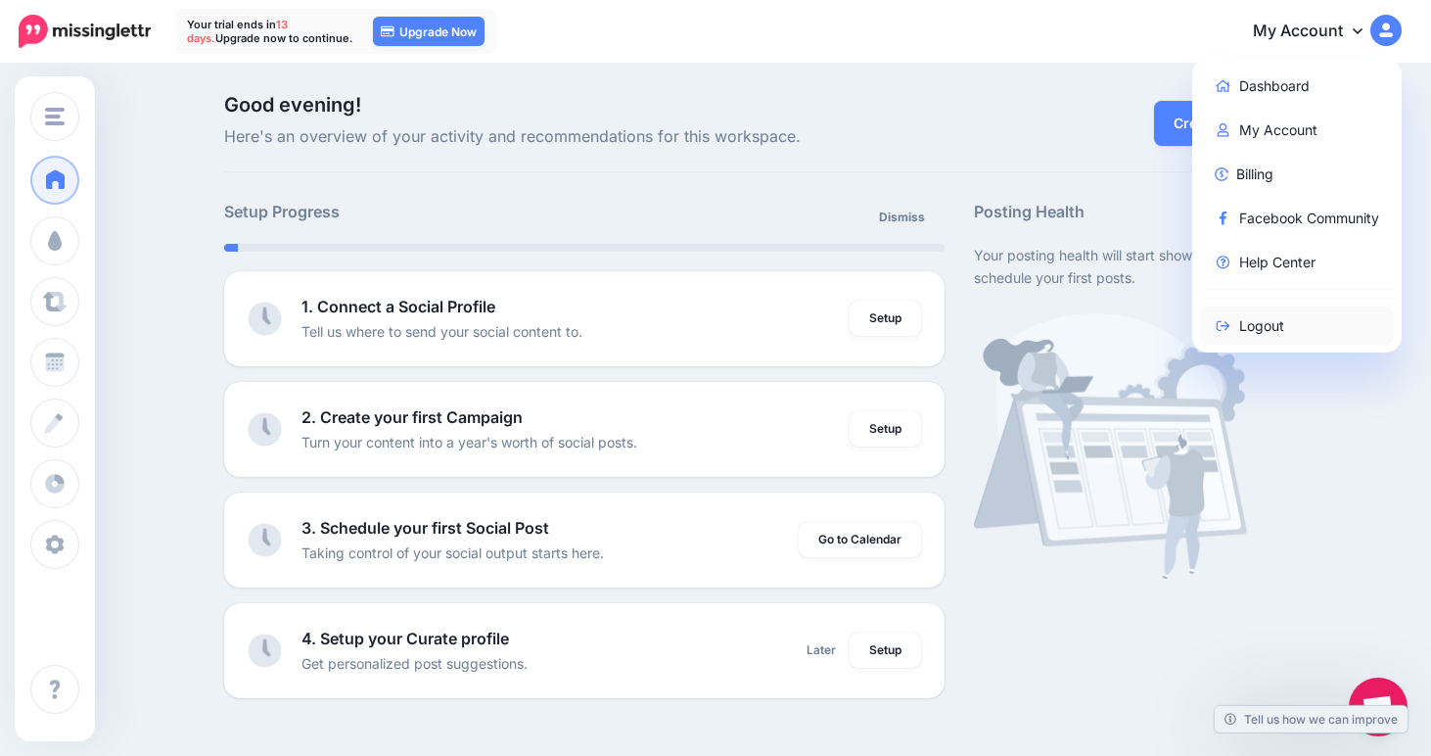
click at [1264, 325] on link "Logout" at bounding box center [1297, 325] width 195 height 38
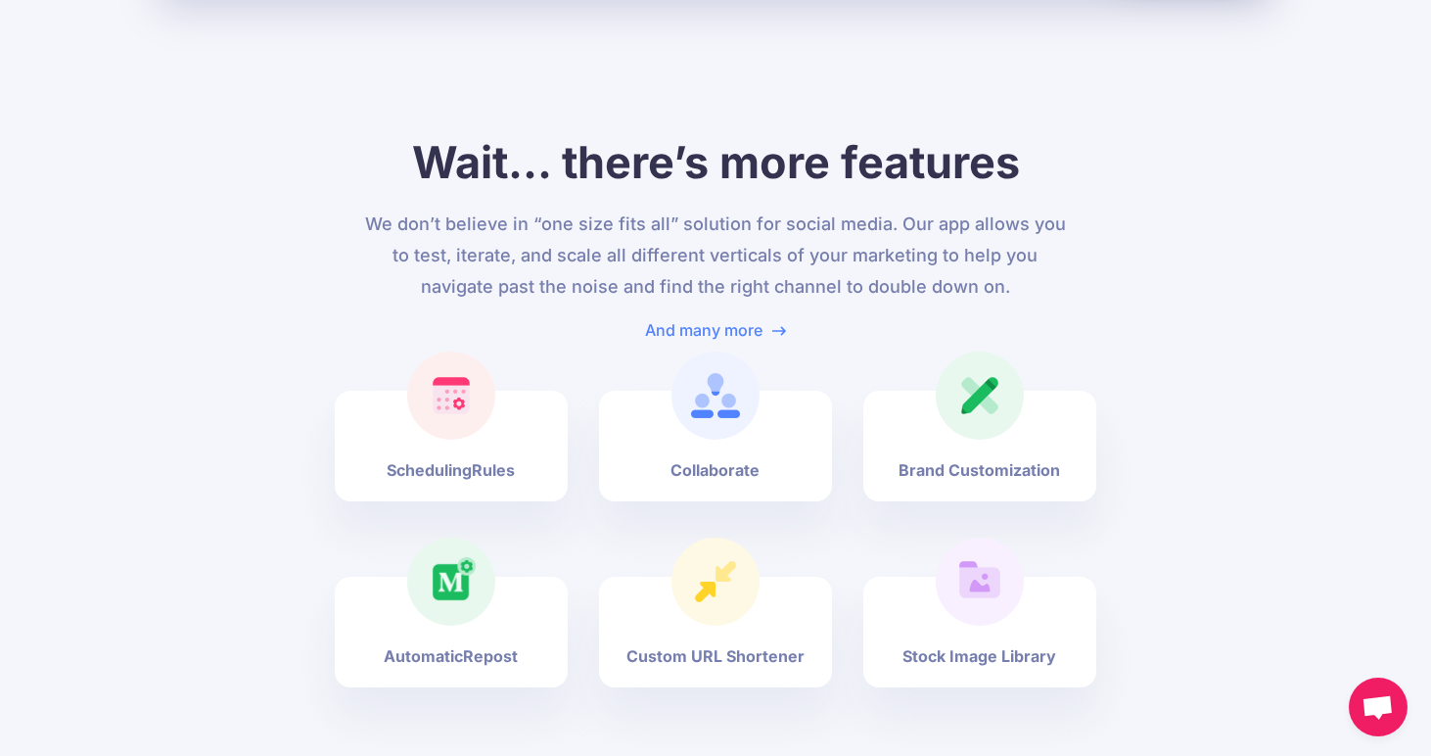
scroll to position [6078, 0]
